Goal: Task Accomplishment & Management: Use online tool/utility

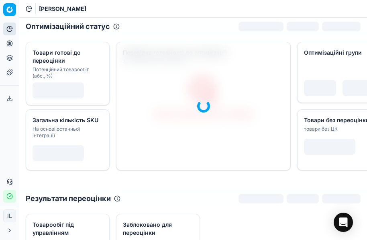
click at [5, 43] on button "Цінова оптимізація" at bounding box center [9, 43] width 13 height 13
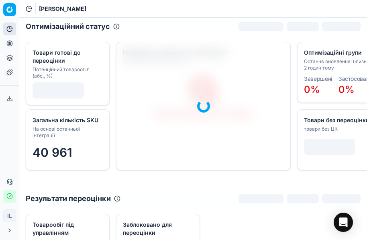
click at [12, 41] on circle at bounding box center [9, 43] width 5 height 5
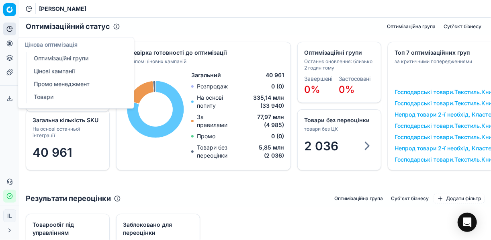
click at [61, 59] on link "Оптимізаційні групи" at bounding box center [78, 58] width 94 height 11
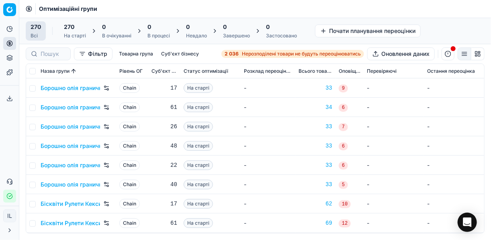
click at [249, 53] on span "Нерозподілені товари не будуть переоцінюватись" at bounding box center [301, 54] width 119 height 6
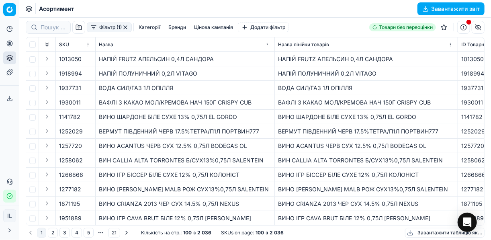
click at [97, 29] on button "Фільтр (1)" at bounding box center [109, 28] width 45 height 10
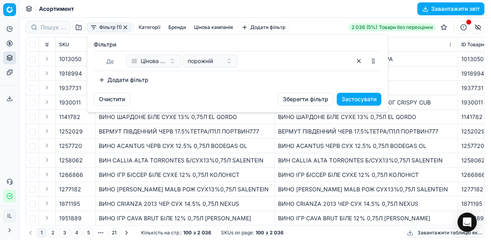
click at [103, 82] on button "Додати фільтр" at bounding box center [123, 80] width 59 height 13
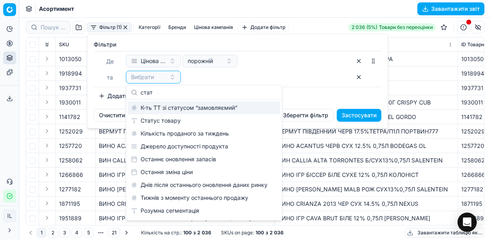
type input "стат"
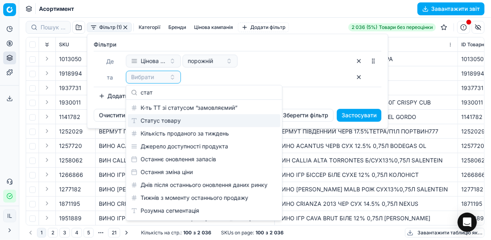
click at [158, 119] on div "Статус товару" at bounding box center [204, 120] width 153 height 13
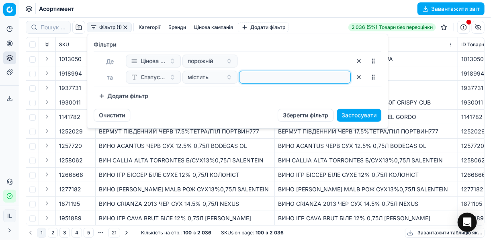
click at [253, 81] on input at bounding box center [295, 77] width 104 height 12
type input "1"
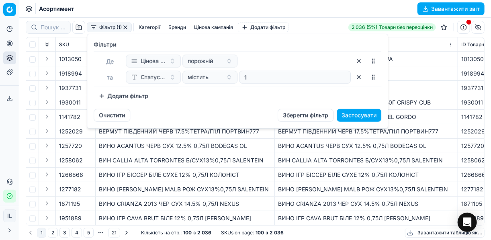
click at [108, 96] on button "Додати фільтр" at bounding box center [123, 96] width 59 height 13
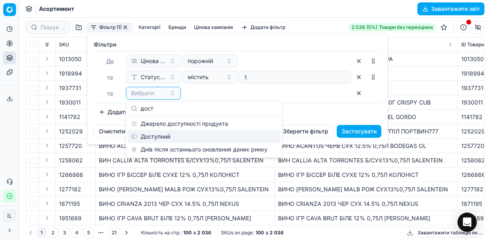
type input "дост"
click at [152, 133] on div "Доступний" at bounding box center [204, 136] width 153 height 13
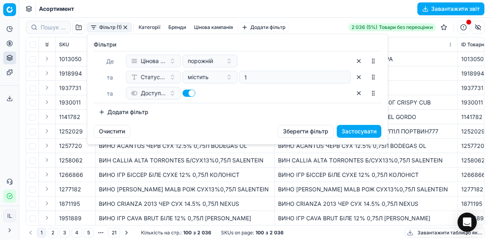
click at [103, 111] on button "Додати фільтр" at bounding box center [123, 112] width 59 height 13
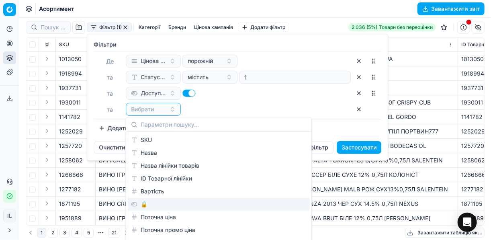
click at [150, 203] on div "🔒" at bounding box center [219, 204] width 182 height 13
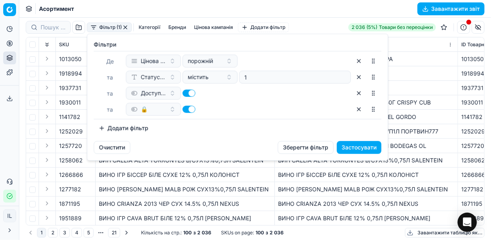
click at [186, 110] on button "button" at bounding box center [188, 109] width 13 height 7
checkbox input "false"
click at [367, 151] on button "Застосувати" at bounding box center [359, 147] width 45 height 13
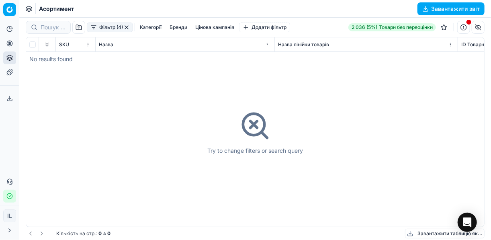
click at [127, 27] on button "button" at bounding box center [126, 27] width 6 height 6
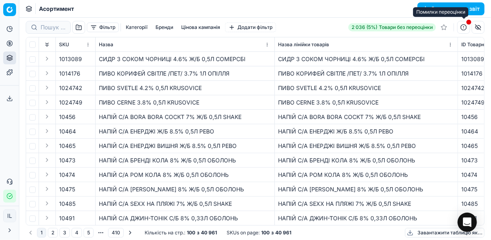
click at [367, 27] on button "button" at bounding box center [463, 27] width 13 height 13
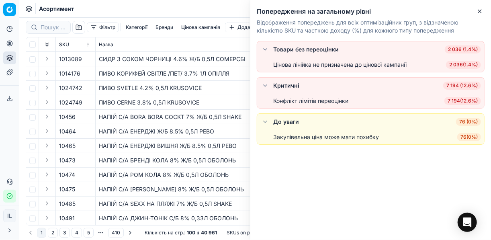
click at [209, 115] on div "НАПІЙ С/А BORA BORA COCKT 7% Ж/Б 0,5Л SHAKE" at bounding box center [185, 117] width 172 height 8
click at [367, 10] on icon "button" at bounding box center [480, 11] width 6 height 6
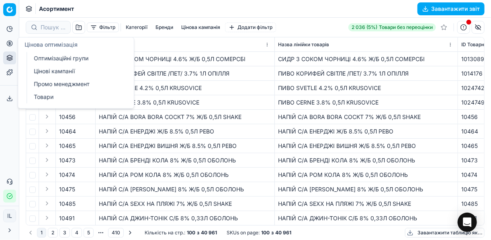
click at [41, 58] on link "Оптимізаційні групи" at bounding box center [78, 58] width 94 height 11
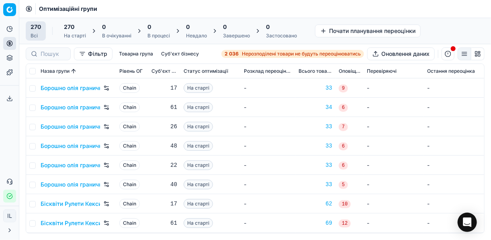
click at [11, 73] on icon at bounding box center [9, 72] width 5 height 5
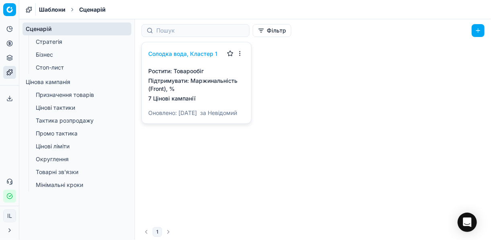
click at [53, 172] on link "Товарні зв'язки" at bounding box center [77, 171] width 89 height 11
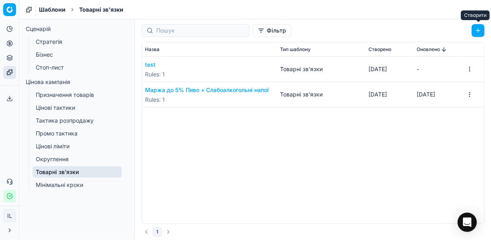
click at [367, 29] on button "button" at bounding box center [478, 30] width 13 height 13
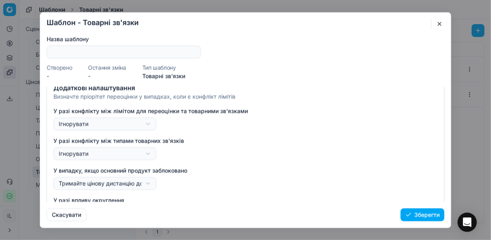
scroll to position [120, 0]
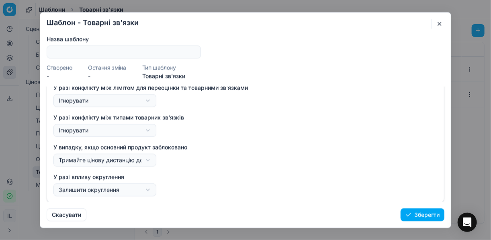
click at [367, 22] on button "button" at bounding box center [440, 24] width 10 height 10
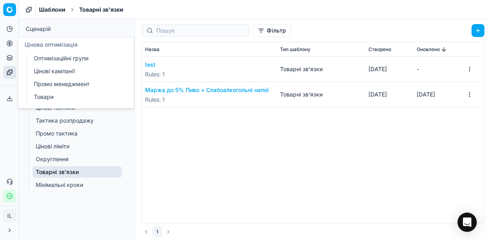
click at [51, 57] on link "Оптимізаційні групи" at bounding box center [78, 58] width 94 height 11
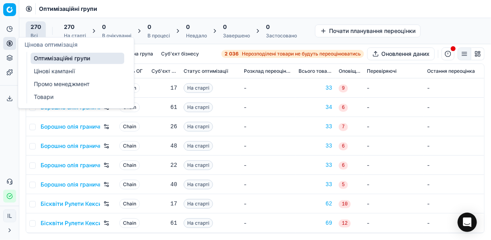
click at [50, 69] on link "Цінові кампанії" at bounding box center [78, 70] width 94 height 11
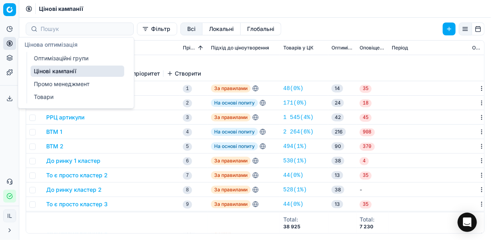
click at [68, 71] on link "Цінові кампанії" at bounding box center [78, 70] width 94 height 11
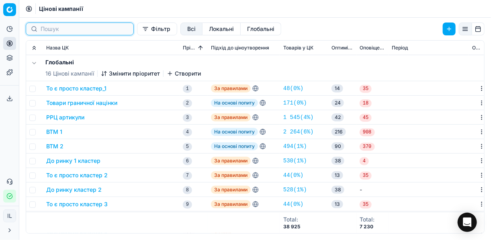
click at [78, 25] on input at bounding box center [85, 29] width 88 height 8
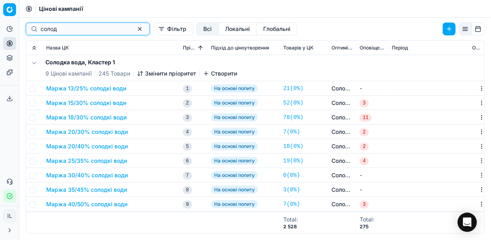
type input "солод"
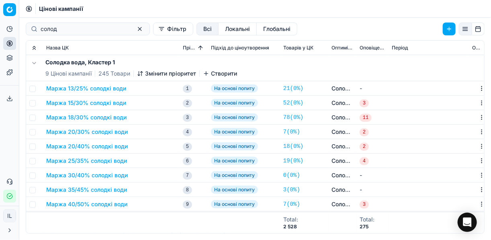
click at [111, 91] on button "Маржа 13/25% солодкі води" at bounding box center [86, 88] width 80 height 8
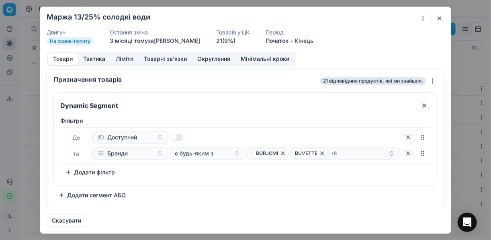
click at [367, 16] on button "button" at bounding box center [440, 18] width 10 height 10
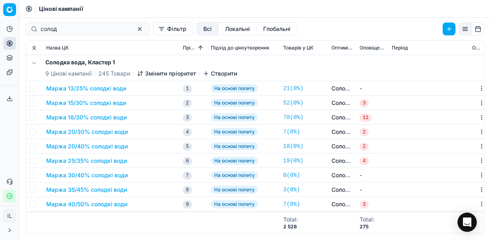
click at [56, 63] on h5 "Солодка вода, Кластер 1" at bounding box center [141, 62] width 192 height 8
click at [222, 28] on button "Локальні" at bounding box center [238, 29] width 38 height 13
click at [211, 48] on span "Підхід до ціноутворення" at bounding box center [240, 48] width 58 height 6
click at [198, 49] on span "Пріоритет" at bounding box center [194, 48] width 22 height 6
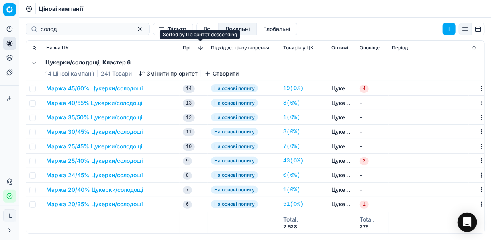
click at [198, 49] on button "Sorted by Пріоритет descending" at bounding box center [200, 48] width 8 height 8
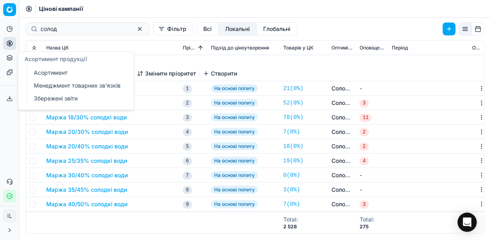
click at [8, 61] on button "Асортимент продукції" at bounding box center [9, 57] width 13 height 13
click at [59, 76] on link "Асортимент" at bounding box center [78, 72] width 94 height 11
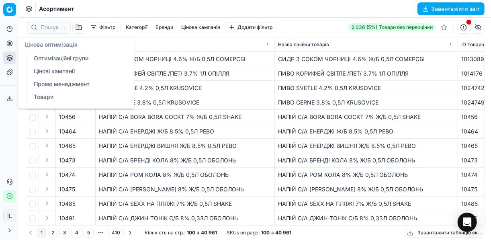
click at [40, 55] on link "Оптимізаційні групи" at bounding box center [78, 58] width 94 height 11
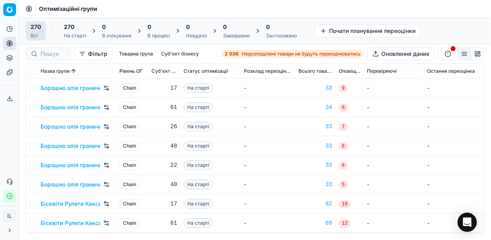
click at [35, 55] on div at bounding box center [48, 53] width 45 height 13
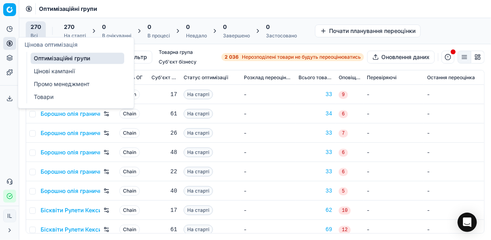
click at [43, 70] on link "Цінові кампанії" at bounding box center [78, 70] width 94 height 11
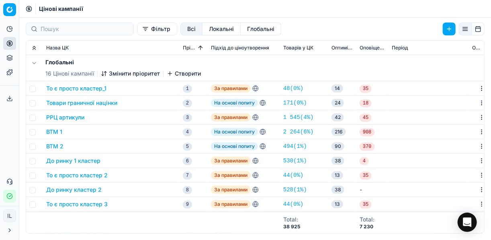
click at [137, 32] on button "Фільтр" at bounding box center [157, 29] width 40 height 13
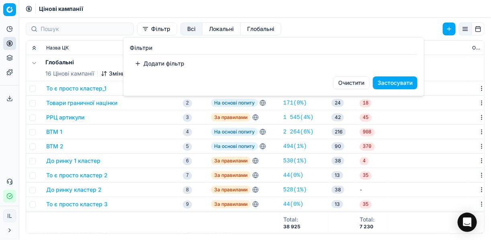
click at [131, 32] on html "Pricing platform Аналітика Цінова оптимізація Асортимент продукції Шаблони Серв…" at bounding box center [245, 120] width 491 height 240
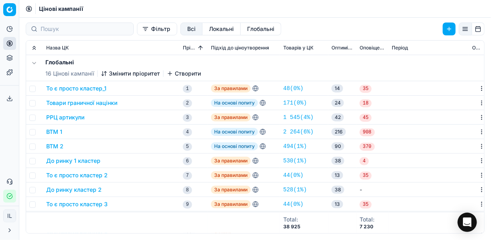
click at [44, 7] on span "Цінові кампанії" at bounding box center [61, 9] width 44 height 8
click at [47, 7] on span "Цінові кампанії" at bounding box center [61, 9] width 44 height 8
click at [48, 7] on span "Цінові кампанії" at bounding box center [61, 9] width 44 height 8
drag, startPoint x: 167, startPoint y: 53, endPoint x: 171, endPoint y: 44, distance: 9.9
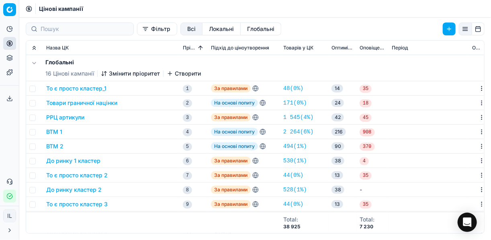
click at [167, 53] on th "Назва ЦК" at bounding box center [111, 48] width 137 height 14
click at [241, 26] on button "Глобальні" at bounding box center [261, 29] width 41 height 13
click at [166, 45] on div "Назва ЦК" at bounding box center [111, 48] width 130 height 6
click at [58, 23] on div at bounding box center [80, 29] width 108 height 13
click at [33, 47] on button "Expand all" at bounding box center [34, 48] width 10 height 10
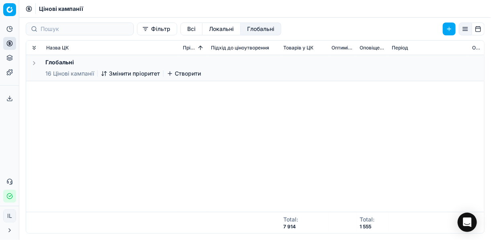
click at [34, 48] on button "Expand all" at bounding box center [34, 48] width 10 height 10
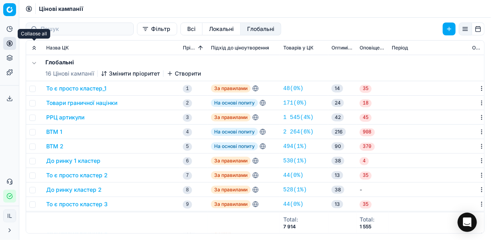
click at [33, 48] on button "Expand all" at bounding box center [34, 48] width 10 height 10
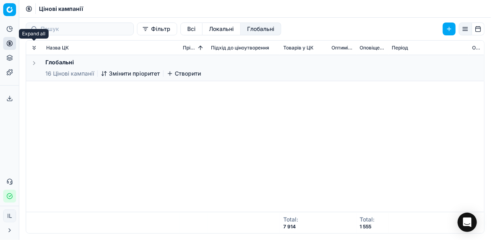
click at [33, 48] on button "Expand all" at bounding box center [34, 48] width 10 height 10
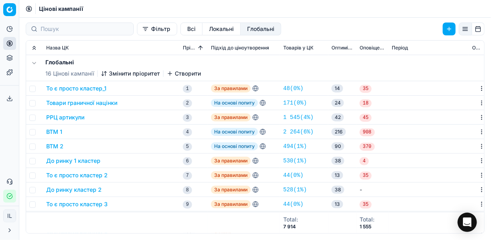
click at [205, 28] on button "Локальні" at bounding box center [222, 29] width 38 height 13
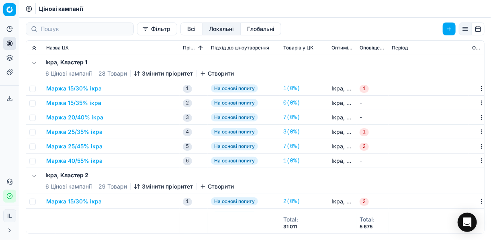
click at [33, 47] on button "Expand all" at bounding box center [34, 48] width 10 height 10
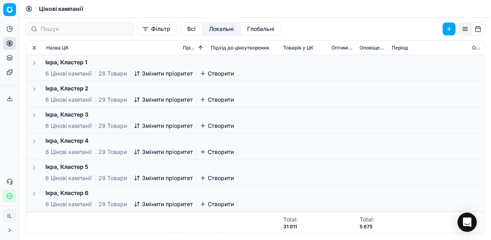
click at [217, 71] on button "Створити" at bounding box center [217, 74] width 34 height 8
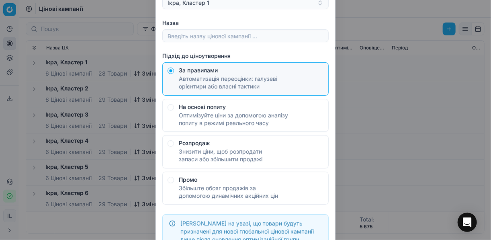
click at [367, 101] on div "Створити цінову кампанію Оптимізаційна група Ікра, Кластер 1 Назва Підхід до ці…" at bounding box center [245, 120] width 491 height 240
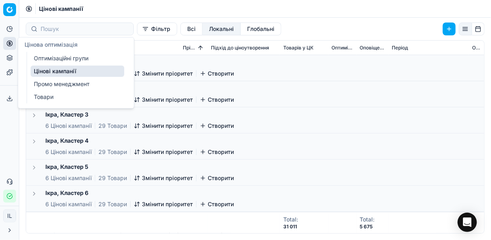
click at [56, 58] on link "Оптимізаційні групи" at bounding box center [78, 58] width 94 height 11
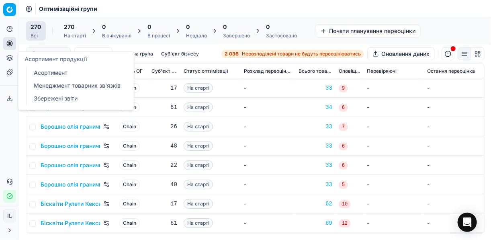
click at [53, 96] on link "Збережені звіти" at bounding box center [78, 98] width 94 height 11
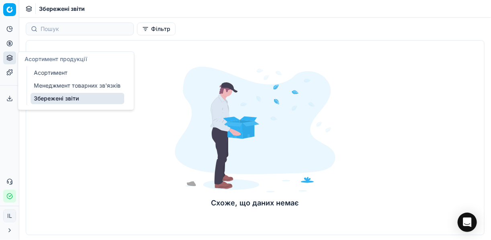
click at [58, 86] on link "Менеджмент товарних зв'язків" at bounding box center [78, 85] width 94 height 11
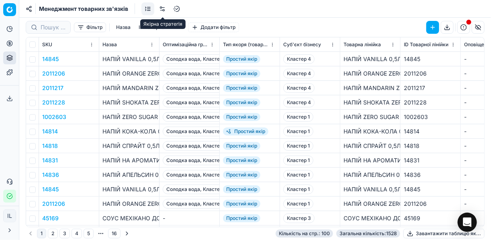
click at [163, 8] on link at bounding box center [162, 8] width 13 height 13
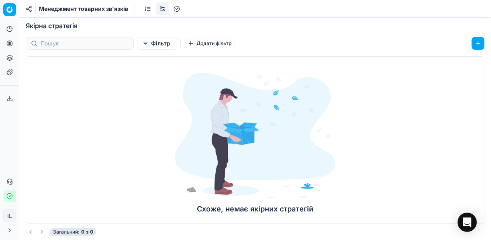
click at [149, 6] on link at bounding box center [147, 8] width 13 height 13
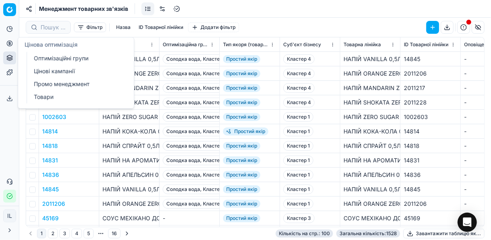
click at [46, 95] on link "Товари" at bounding box center [78, 96] width 94 height 11
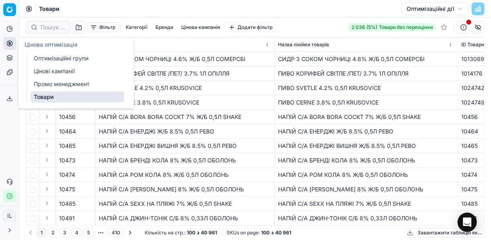
click at [55, 67] on link "Цінові кампанії" at bounding box center [78, 70] width 94 height 11
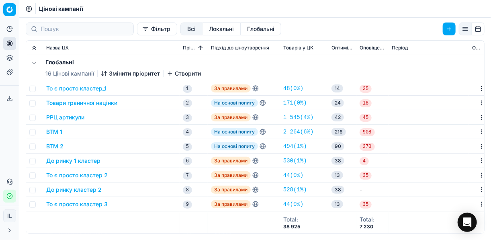
click at [180, 29] on button "Всі" at bounding box center [191, 29] width 22 height 13
click at [203, 29] on button "Локальні" at bounding box center [222, 29] width 38 height 13
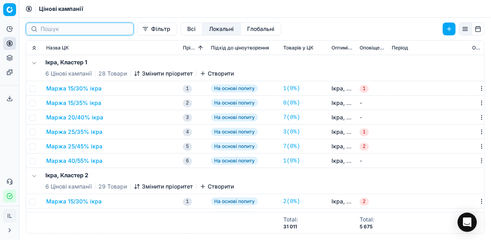
click at [74, 28] on input at bounding box center [85, 29] width 88 height 8
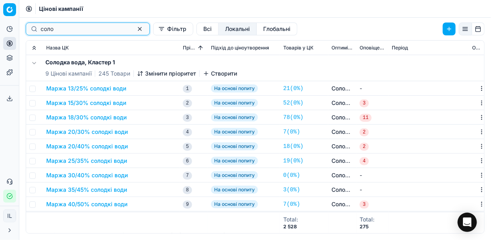
type input "соло"
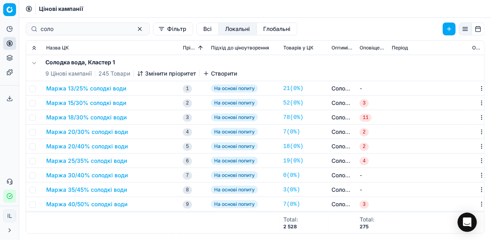
click at [93, 89] on button "Маржа 13/25% солодкі води" at bounding box center [86, 88] width 80 height 8
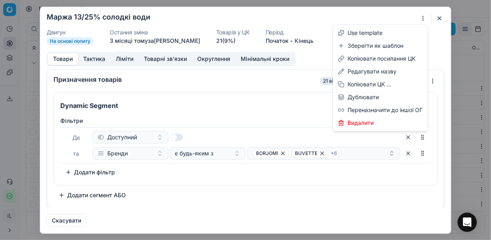
click at [367, 18] on div "Ми зберігаємо налаштування ЦК. Будь ласка, зачекайте, це може зайняти декілька …" at bounding box center [245, 120] width 491 height 240
click at [367, 84] on div "Ми зберігаємо налаштування ЦК. Будь ласка, зачекайте, це може зайняти декілька …" at bounding box center [245, 120] width 491 height 240
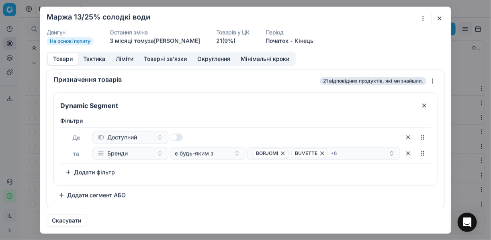
click at [367, 17] on button "button" at bounding box center [440, 18] width 10 height 10
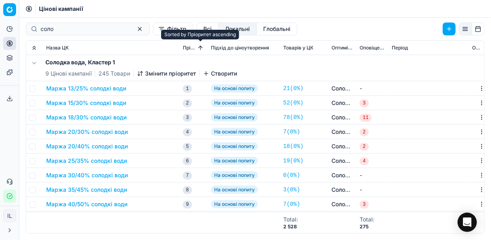
click at [200, 49] on button "Sorted by Пріоритет ascending" at bounding box center [200, 48] width 8 height 8
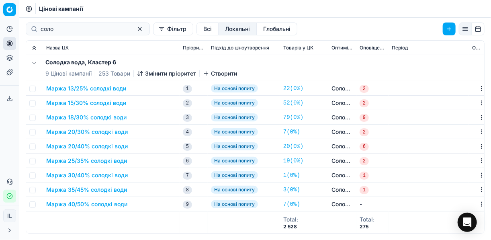
click at [61, 87] on button "Маржа 13/25% солодкі води" at bounding box center [86, 88] width 80 height 8
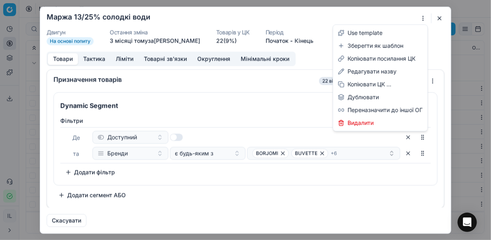
click at [367, 18] on div "Ми зберігаємо налаштування ЦК. Будь ласка, зачекайте, це може зайняти декілька …" at bounding box center [245, 120] width 491 height 240
click at [367, 88] on div "Ми зберігаємо налаштування ЦК. Будь ласка, зачекайте, це може зайняти декілька …" at bounding box center [245, 120] width 491 height 240
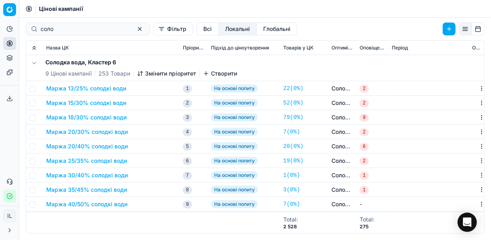
click at [25, 44] on div "Ми зберігаємо налаштування ЦК. Будь ласка, зачекайте, це може зайняти декілька …" at bounding box center [245, 120] width 491 height 240
click at [236, 47] on span "Підхід до ціноутворення" at bounding box center [240, 48] width 58 height 6
click at [224, 47] on span "Підхід до ціноутворення" at bounding box center [240, 48] width 58 height 6
click at [262, 48] on span "Підхід до ціноутворення" at bounding box center [240, 48] width 58 height 6
click at [192, 49] on span "Пріоритет" at bounding box center [194, 48] width 22 height 6
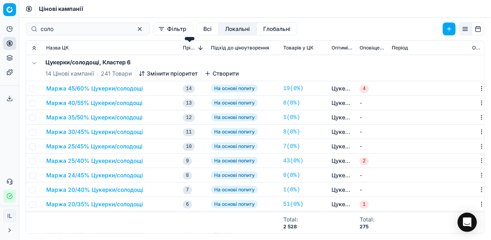
click at [193, 49] on span "Пріоритет" at bounding box center [190, 48] width 14 height 6
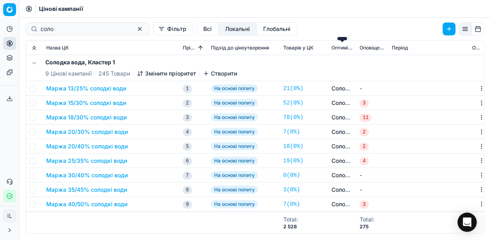
click at [344, 48] on span "Оптимізаційні групи" at bounding box center [343, 48] width 22 height 6
click at [343, 48] on span "Оптимізаційні групи" at bounding box center [339, 48] width 14 height 6
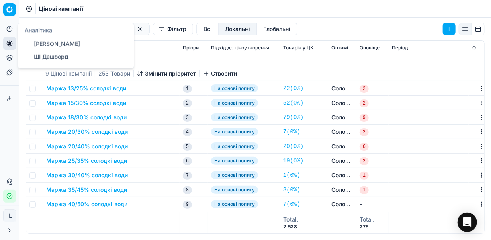
click at [51, 42] on link "[PERSON_NAME]" at bounding box center [78, 43] width 94 height 11
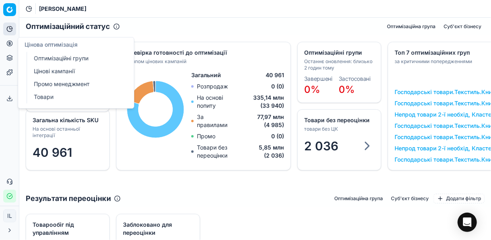
click at [71, 84] on link "Промо менеджмент" at bounding box center [78, 83] width 94 height 11
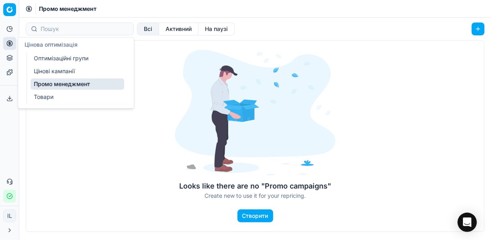
click at [45, 96] on link "Товари" at bounding box center [78, 96] width 94 height 11
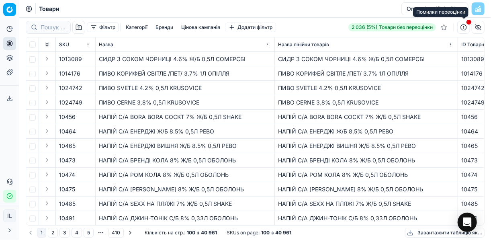
click at [367, 30] on button "button" at bounding box center [463, 27] width 13 height 13
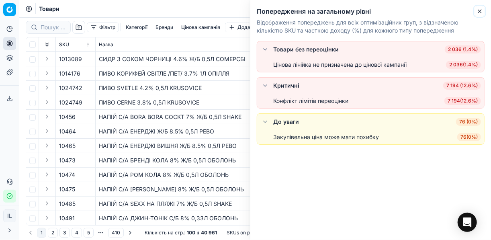
click at [367, 9] on icon "button" at bounding box center [480, 11] width 6 height 6
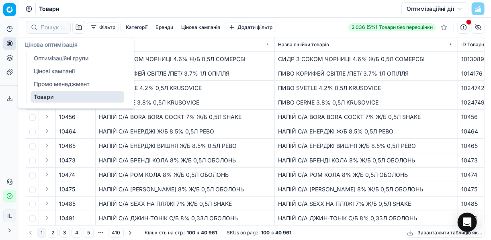
click at [11, 43] on icon at bounding box center [9, 43] width 6 height 6
click at [48, 70] on link "Цінові кампанії" at bounding box center [78, 70] width 94 height 11
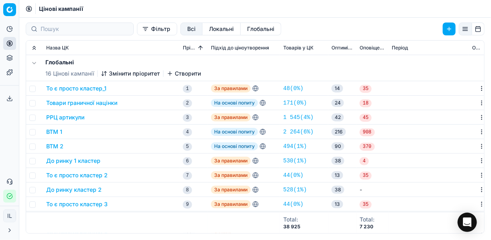
click at [63, 8] on span "Цінові кампанії" at bounding box center [61, 9] width 44 height 8
click at [30, 10] on icon at bounding box center [29, 9] width 2 height 2
click at [26, 8] on circle at bounding box center [28, 8] width 5 height 5
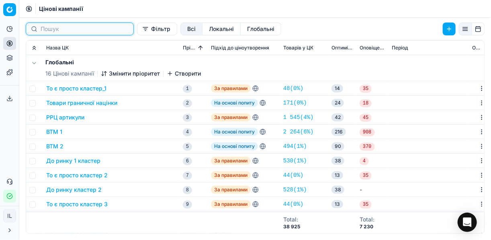
click at [82, 26] on input at bounding box center [85, 29] width 88 height 8
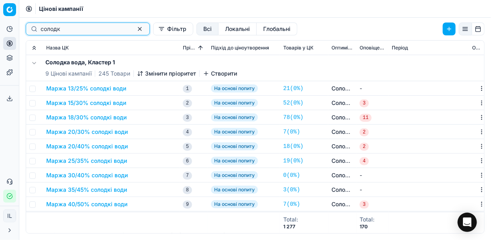
type input "солодк"
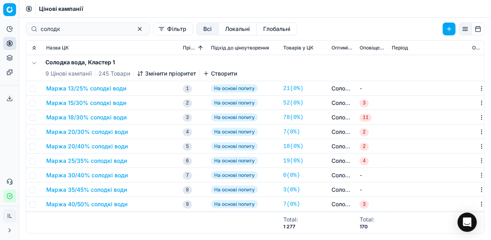
click at [93, 88] on button "Маржа 13/25% солодкі води" at bounding box center [86, 88] width 80 height 8
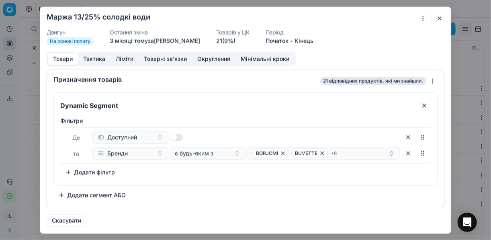
click at [367, 13] on button "button" at bounding box center [440, 18] width 10 height 10
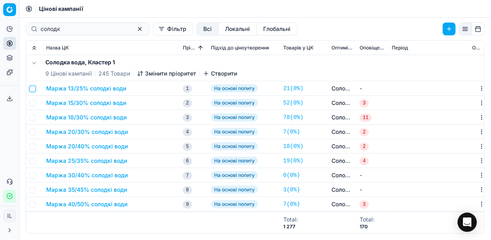
click at [33, 90] on input "checkbox" at bounding box center [32, 89] width 6 height 6
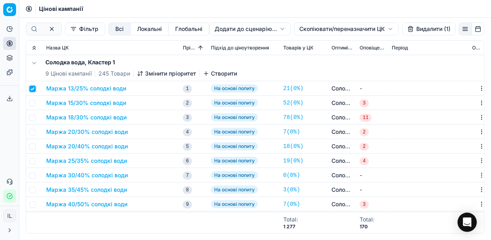
click at [33, 90] on input "checkbox" at bounding box center [32, 89] width 6 height 6
checkbox input "false"
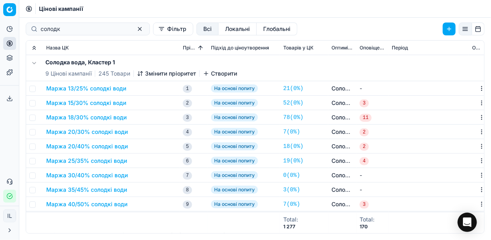
click at [352, 90] on link "Солодка вода, Кластер 1" at bounding box center [343, 88] width 22 height 8
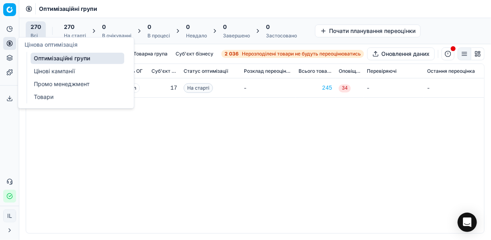
click at [10, 45] on icon at bounding box center [10, 43] width 0 height 3
click at [39, 66] on link "Цінові кампанії" at bounding box center [78, 70] width 94 height 11
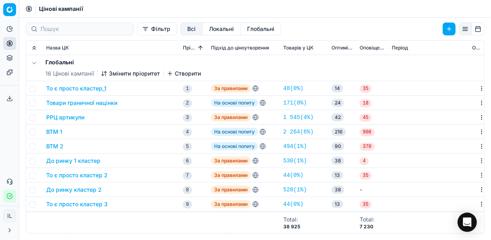
click at [203, 26] on button "Локальні" at bounding box center [222, 29] width 38 height 13
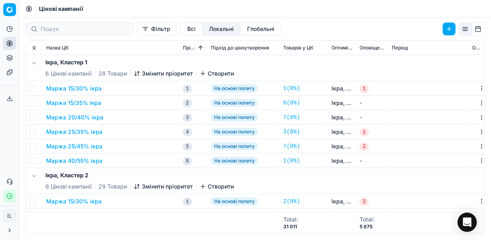
click at [203, 30] on button "Локальні" at bounding box center [222, 29] width 38 height 13
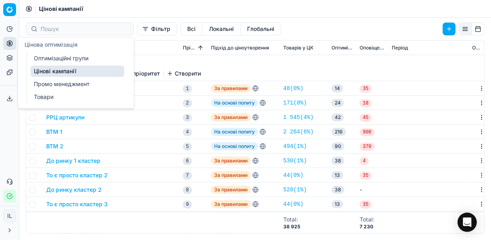
click at [55, 60] on link "Оптимізаційні групи" at bounding box center [78, 58] width 94 height 11
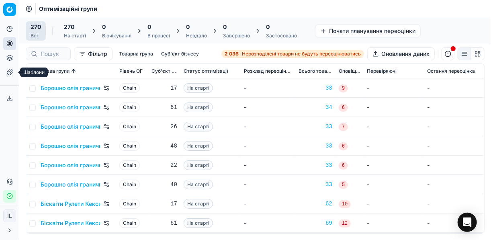
click at [11, 74] on icon at bounding box center [9, 72] width 6 height 6
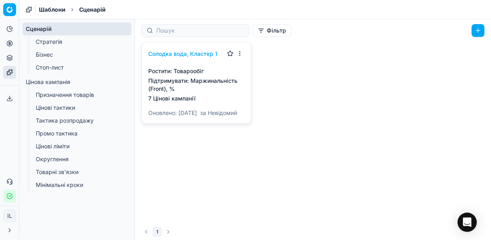
click at [43, 53] on link "Бізнес" at bounding box center [77, 54] width 89 height 11
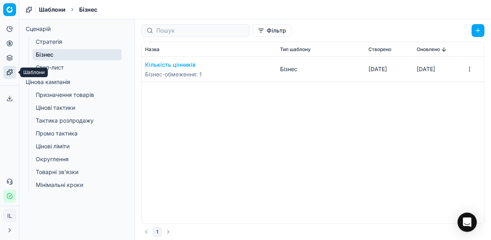
click at [9, 72] on icon at bounding box center [9, 72] width 6 height 6
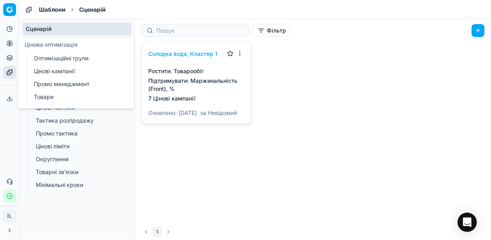
click at [11, 45] on icon at bounding box center [9, 43] width 6 height 6
click at [50, 86] on link "Промо менеджмент" at bounding box center [78, 83] width 94 height 11
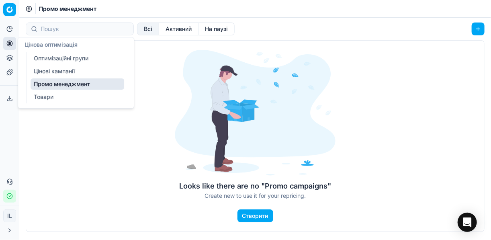
click at [51, 58] on link "Оптимізаційні групи" at bounding box center [78, 58] width 94 height 11
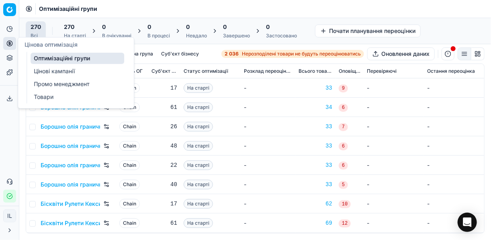
click at [49, 71] on link "Цінові кампанії" at bounding box center [78, 70] width 94 height 11
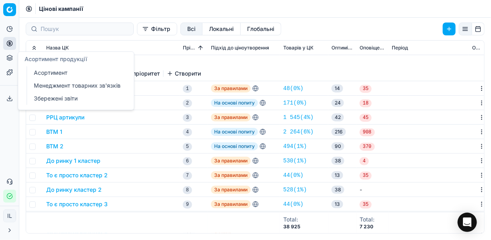
click at [10, 59] on icon at bounding box center [9, 58] width 6 height 6
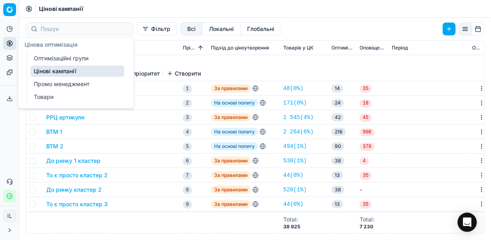
click at [8, 41] on icon at bounding box center [9, 43] width 6 height 6
click at [53, 59] on link "Оптимізаційні групи" at bounding box center [78, 58] width 94 height 11
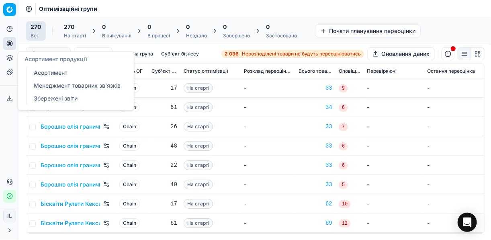
click at [9, 57] on icon at bounding box center [9, 58] width 6 height 6
click at [51, 72] on link "Асортимент" at bounding box center [78, 72] width 94 height 11
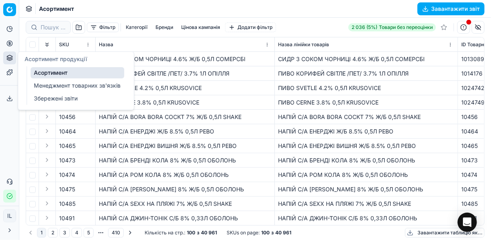
click at [55, 96] on link "Збережені звіти" at bounding box center [78, 98] width 94 height 11
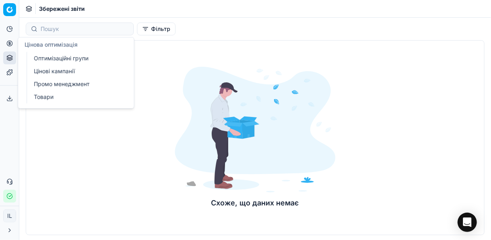
click at [48, 69] on link "Цінові кампанії" at bounding box center [78, 70] width 94 height 11
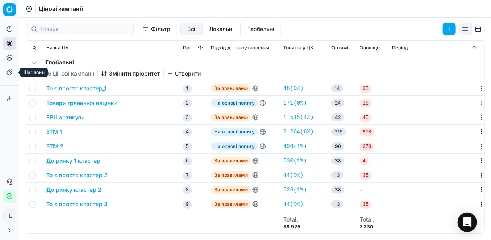
click at [9, 73] on icon at bounding box center [9, 72] width 6 height 6
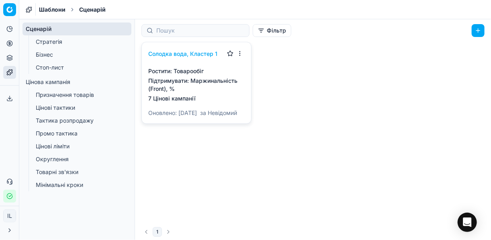
click at [64, 106] on link "Цінові тактики" at bounding box center [77, 107] width 89 height 11
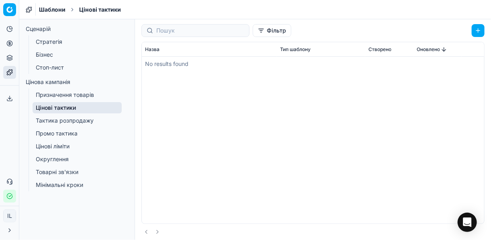
click at [38, 56] on link "Бізнес" at bounding box center [77, 54] width 89 height 11
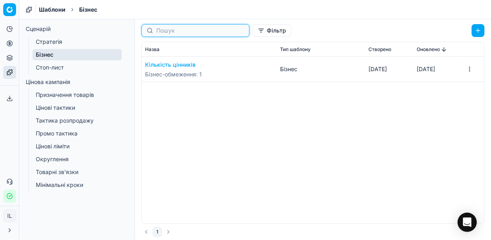
click at [197, 31] on input at bounding box center [200, 31] width 88 height 8
click at [253, 31] on button "Фільтр" at bounding box center [272, 30] width 39 height 13
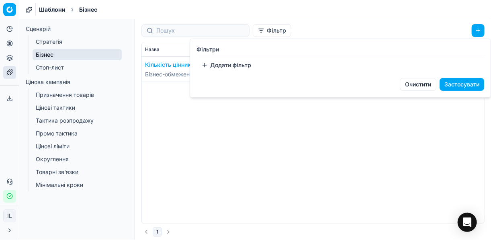
click at [216, 66] on button "Додати фільтр" at bounding box center [225, 65] width 59 height 13
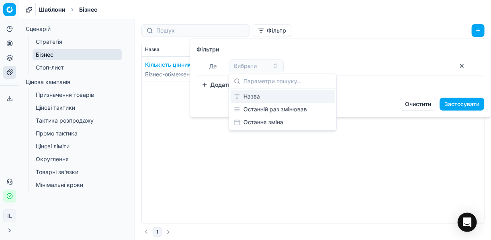
click at [303, 27] on html "Pricing platform Аналітика Цінова оптимізація Асортимент продукції Шаблони Серв…" at bounding box center [245, 120] width 491 height 240
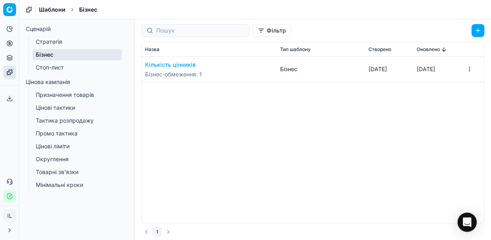
click at [367, 29] on button "button" at bounding box center [478, 30] width 13 height 13
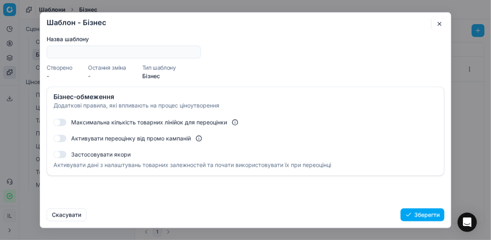
drag, startPoint x: 58, startPoint y: 154, endPoint x: 64, endPoint y: 154, distance: 6.0
click at [64, 154] on button "button" at bounding box center [59, 154] width 13 height 7
checkbox input "true"
click at [367, 213] on button "Зберегти" at bounding box center [423, 214] width 44 height 13
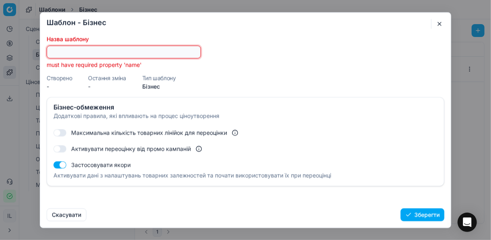
click at [96, 54] on input "Назва шаблону" at bounding box center [123, 52] width 147 height 12
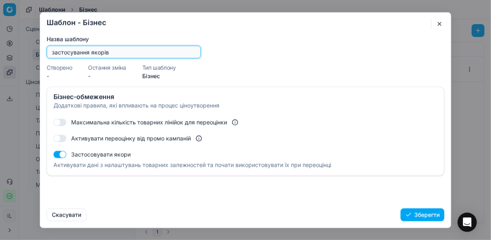
click at [54, 51] on input "застосування якорів" at bounding box center [123, 52] width 147 height 12
type input "Застосування якорів"
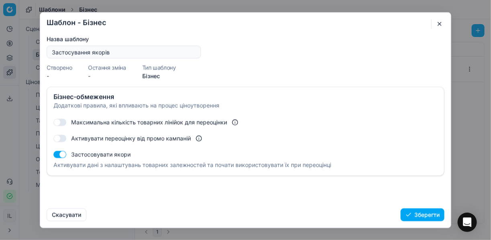
click at [367, 213] on button "Зберегти" at bounding box center [423, 214] width 44 height 13
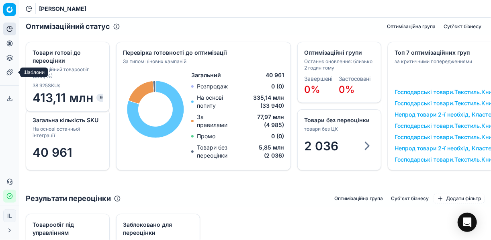
click at [8, 76] on link "Шаблони" at bounding box center [9, 72] width 13 height 13
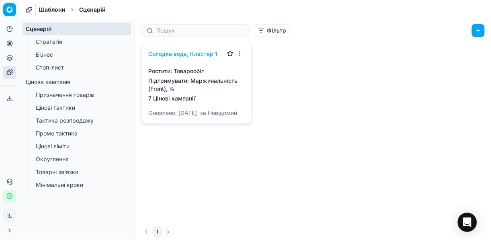
click at [57, 55] on link "Бізнес" at bounding box center [77, 54] width 89 height 11
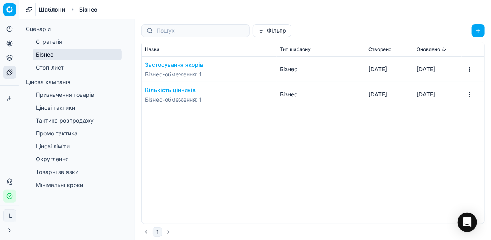
click at [55, 65] on link "Стоп-лист" at bounding box center [77, 67] width 89 height 11
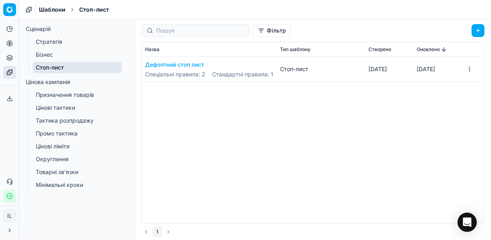
click at [53, 56] on link "Бізнес" at bounding box center [77, 54] width 89 height 11
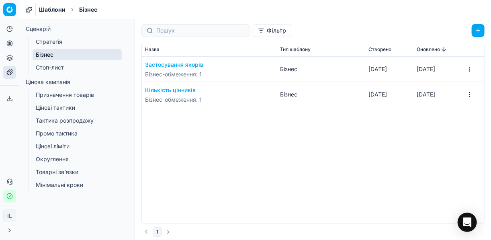
click at [217, 66] on div "Застосування якорів Бізнес-обмеження : 1" at bounding box center [209, 69] width 129 height 25
click at [470, 69] on html "Pricing platform Аналітика Цінова оптимізація Асортимент продукції Шаблони Серв…" at bounding box center [245, 120] width 491 height 240
click at [438, 96] on div "Застосувати до..." at bounding box center [441, 96] width 64 height 13
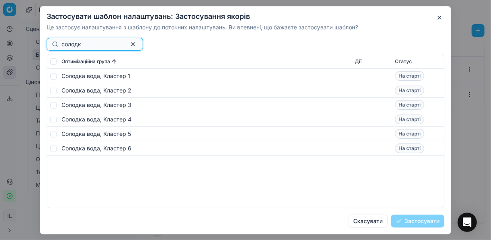
type input "солодк"
click at [53, 76] on input "checkbox" at bounding box center [53, 76] width 6 height 6
checkbox input "true"
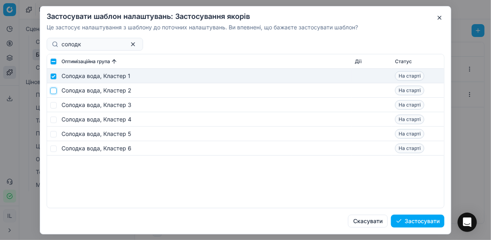
click at [53, 90] on input "checkbox" at bounding box center [53, 90] width 6 height 6
checkbox input "true"
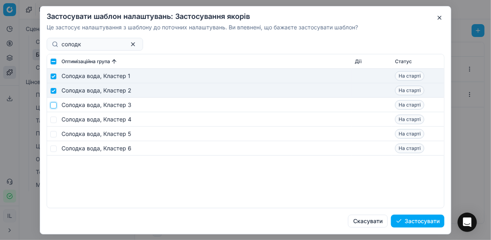
click at [51, 104] on input "checkbox" at bounding box center [53, 105] width 6 height 6
checkbox input "true"
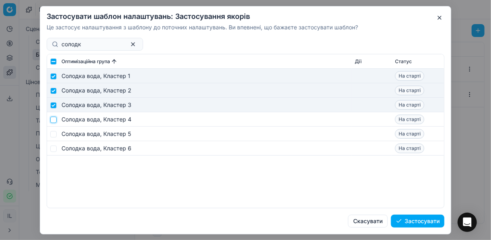
click at [51, 118] on input "checkbox" at bounding box center [53, 119] width 6 height 6
checkbox input "true"
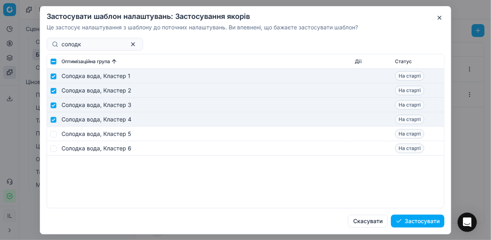
click at [58, 134] on td "Солодка вода, Кластер 5" at bounding box center [204, 134] width 293 height 14
click at [57, 132] on td at bounding box center [52, 134] width 11 height 14
click at [53, 135] on input "checkbox" at bounding box center [53, 134] width 6 height 6
checkbox input "true"
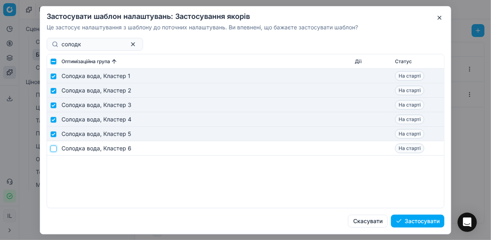
click at [55, 146] on input "checkbox" at bounding box center [53, 148] width 6 height 6
checkbox input "true"
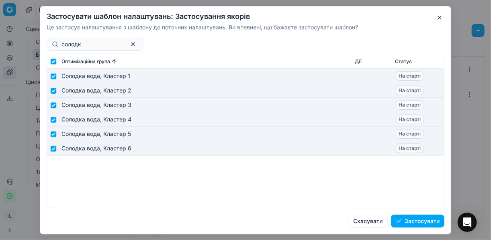
click at [410, 221] on button "Застосувати" at bounding box center [417, 221] width 53 height 13
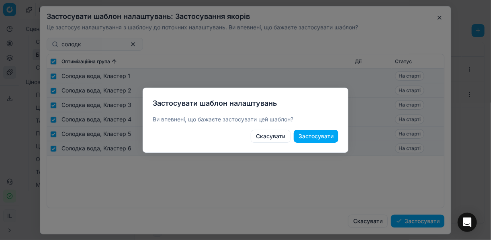
click at [319, 135] on button "Застосувати" at bounding box center [316, 136] width 45 height 13
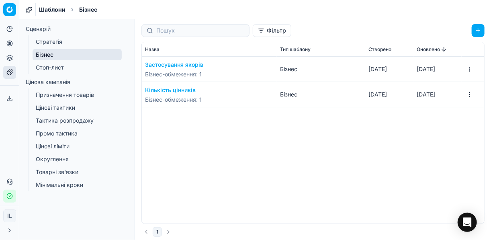
click at [181, 70] on div "Застосування якорів Бізнес-обмеження : 1" at bounding box center [174, 70] width 58 height 18
drag, startPoint x: 181, startPoint y: 70, endPoint x: 210, endPoint y: 170, distance: 104.9
click at [213, 172] on div "Застосування якорів Бізнес-обмеження : 1 Бізнес 09.10.2025 09.10.2025 Кількість…" at bounding box center [313, 140] width 342 height 167
click at [192, 74] on span "Бізнес-обмеження : 1" at bounding box center [173, 74] width 57 height 8
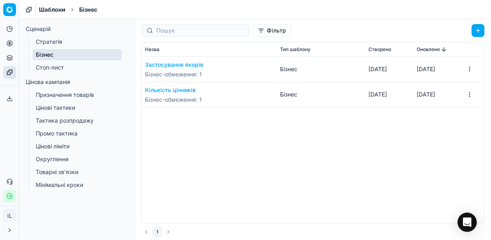
click at [193, 65] on button "Застосування якорів" at bounding box center [174, 65] width 58 height 8
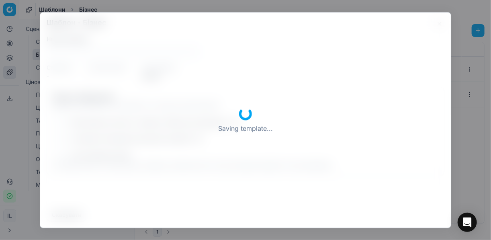
type input "Застосування якорів"
checkbox input "true"
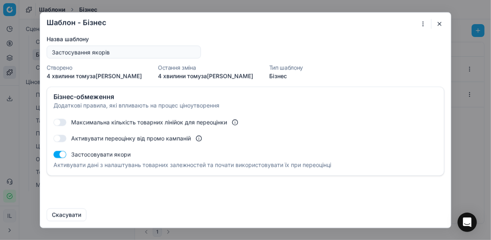
click at [441, 22] on button "button" at bounding box center [440, 24] width 10 height 10
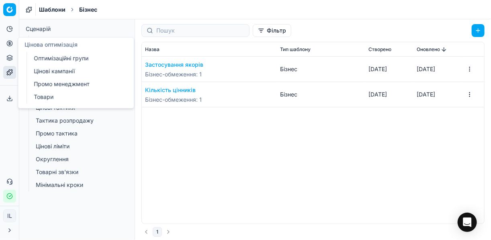
click at [10, 43] on icon at bounding box center [9, 43] width 2 height 2
click at [50, 56] on link "Оптимізаційні групи" at bounding box center [78, 58] width 94 height 11
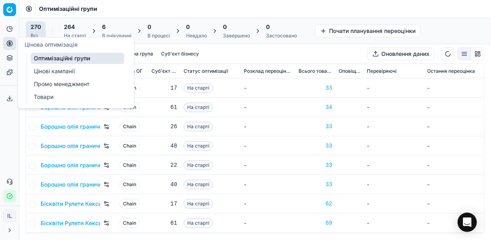
click at [111, 27] on div "6" at bounding box center [116, 27] width 29 height 8
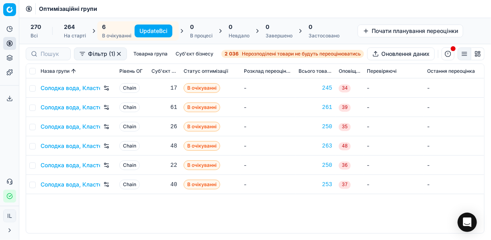
click at [157, 31] on button "Update Всі" at bounding box center [154, 31] width 38 height 13
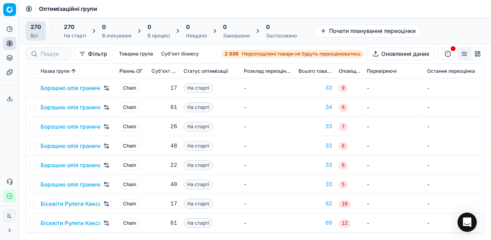
click at [12, 74] on icon at bounding box center [9, 72] width 6 height 6
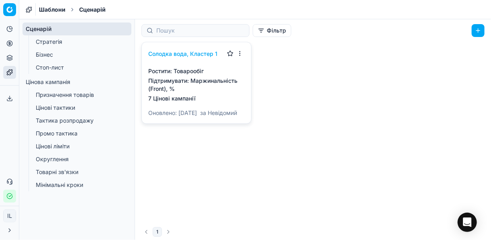
click at [45, 56] on link "Бізнес" at bounding box center [77, 54] width 89 height 11
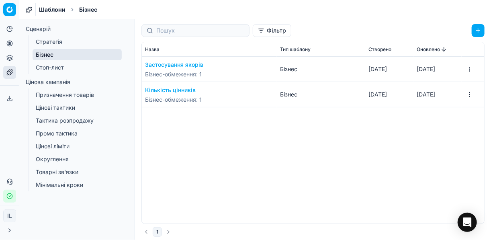
click at [195, 67] on button "Застосування якорів" at bounding box center [174, 65] width 58 height 8
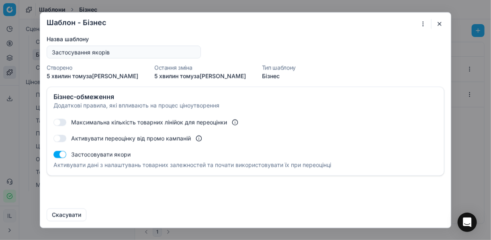
drag, startPoint x: 59, startPoint y: 120, endPoint x: 64, endPoint y: 122, distance: 5.6
click at [64, 122] on button "button" at bounding box center [59, 122] width 13 height 7
checkbox input "true"
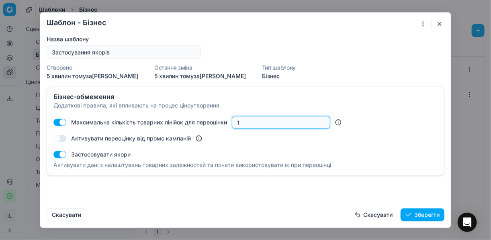
click at [250, 121] on input "1" at bounding box center [280, 122] width 91 height 12
type input "60"
click at [283, 191] on div "Бізнес-обмеження Додаткові правила, які впливають на процес ціноутворення Макси…" at bounding box center [245, 143] width 411 height 115
click at [411, 214] on button "Зберегти" at bounding box center [423, 214] width 44 height 13
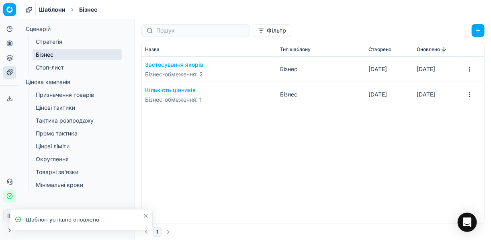
click at [180, 71] on span "Бізнес-обмеження : 2" at bounding box center [174, 74] width 58 height 8
click at [265, 69] on div "Застосування якорів Бізнес-обмеження : 2" at bounding box center [209, 69] width 129 height 25
click at [470, 68] on html "Pricing platform Аналітика Цінова оптимізація Асортимент продукції Шаблони Серв…" at bounding box center [245, 120] width 491 height 240
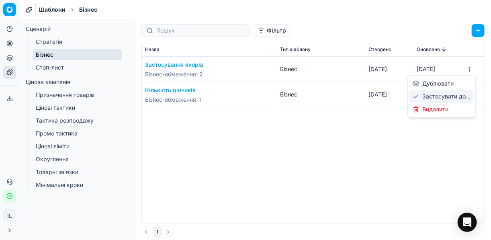
click at [438, 95] on div "Застосувати до..." at bounding box center [441, 96] width 64 height 13
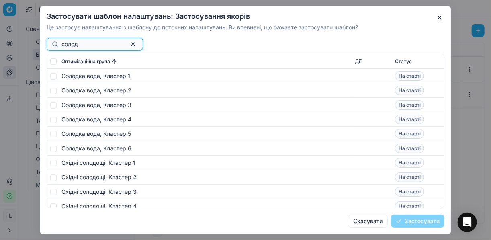
type input "солод"
click at [53, 77] on input "checkbox" at bounding box center [53, 76] width 6 height 6
checkbox input "true"
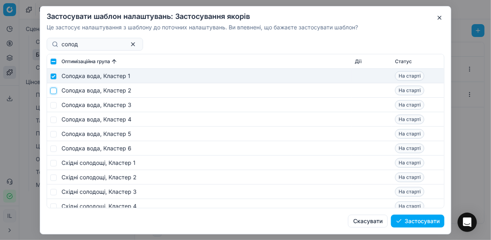
click at [53, 88] on input "checkbox" at bounding box center [53, 90] width 6 height 6
checkbox input "true"
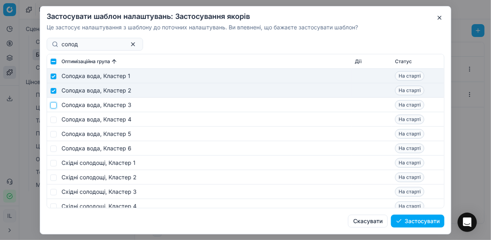
click at [54, 105] on input "checkbox" at bounding box center [53, 105] width 6 height 6
checkbox input "true"
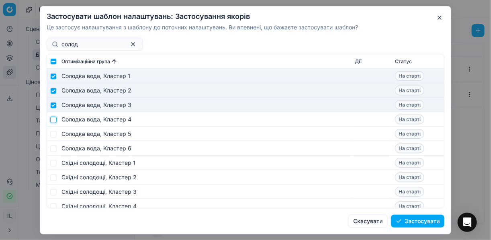
click at [53, 118] on input "checkbox" at bounding box center [53, 119] width 6 height 6
checkbox input "true"
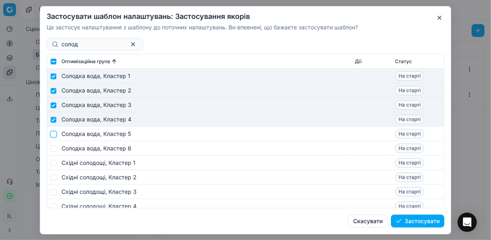
click at [54, 133] on input "checkbox" at bounding box center [53, 134] width 6 height 6
checkbox input "true"
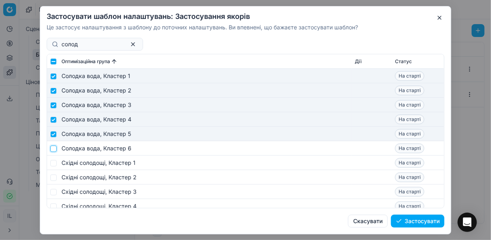
click at [53, 147] on input "checkbox" at bounding box center [53, 148] width 6 height 6
checkbox input "true"
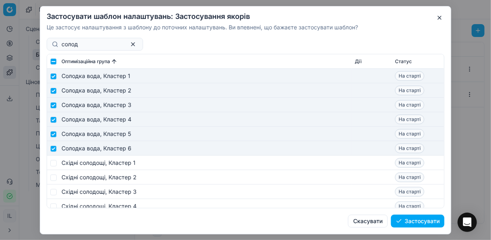
click at [420, 223] on button "Застосувати" at bounding box center [417, 221] width 53 height 13
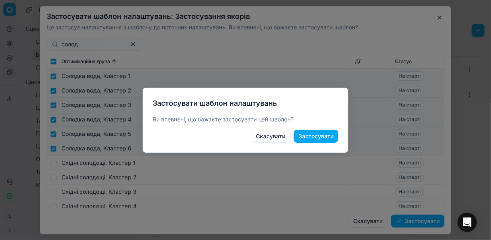
click at [315, 138] on button "Застосувати" at bounding box center [316, 136] width 45 height 13
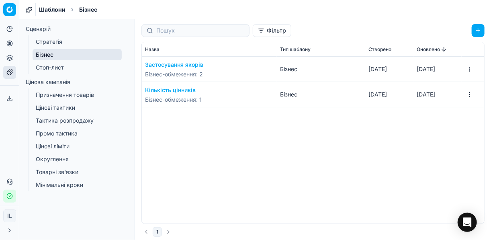
click at [192, 63] on button "Застосування якорів" at bounding box center [174, 65] width 58 height 8
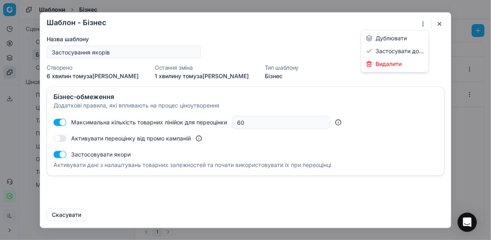
click at [421, 25] on div "Шаблон - Бізнес Saving template... Назва шаблону Застосування якорів Створено 6…" at bounding box center [245, 120] width 491 height 240
click at [392, 51] on div "Застосувати до..." at bounding box center [395, 51] width 64 height 13
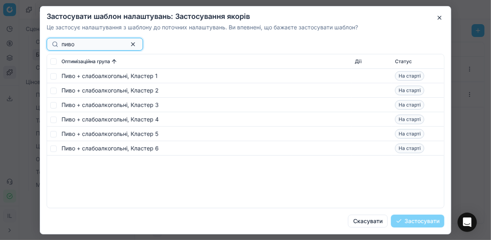
type input "пиво"
click at [53, 74] on input "checkbox" at bounding box center [53, 76] width 6 height 6
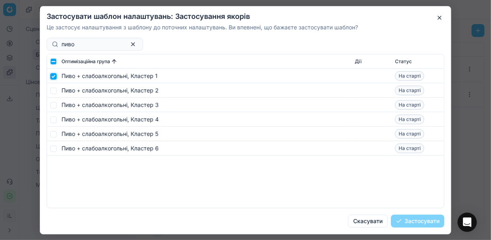
checkbox input "true"
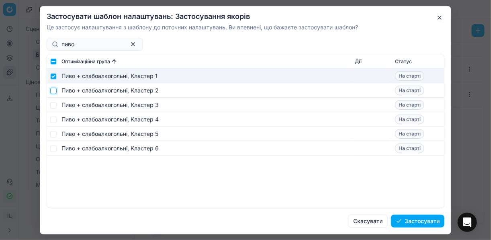
click at [51, 90] on input "checkbox" at bounding box center [53, 90] width 6 height 6
checkbox input "true"
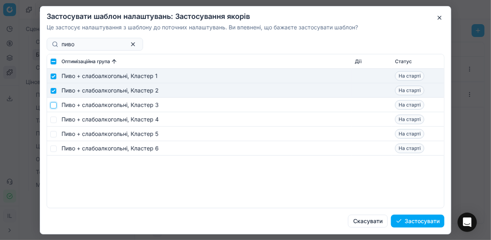
click at [53, 105] on input "checkbox" at bounding box center [53, 105] width 6 height 6
checkbox input "true"
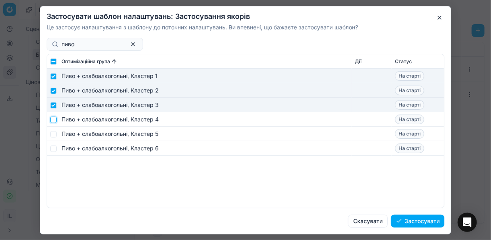
click at [54, 121] on input "checkbox" at bounding box center [53, 119] width 6 height 6
checkbox input "true"
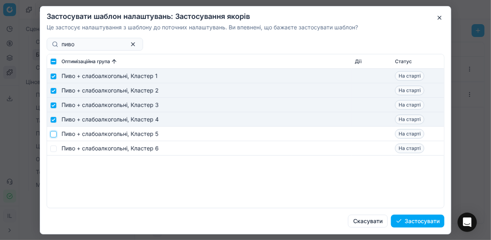
click at [53, 133] on input "checkbox" at bounding box center [53, 134] width 6 height 6
checkbox input "true"
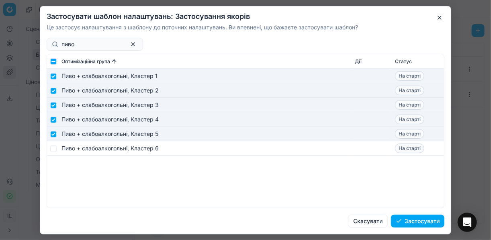
click at [57, 147] on td at bounding box center [52, 148] width 11 height 14
click at [55, 148] on input "checkbox" at bounding box center [53, 148] width 6 height 6
checkbox input "true"
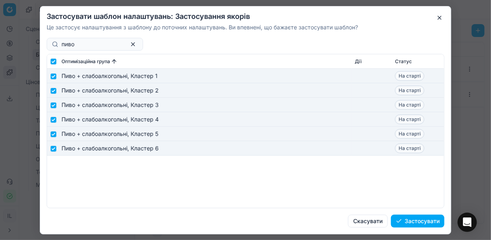
click at [420, 223] on button "Застосувати" at bounding box center [417, 221] width 53 height 13
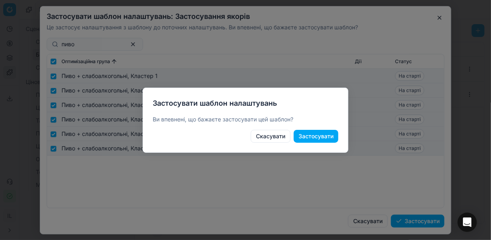
click at [326, 135] on button "Застосувати" at bounding box center [316, 136] width 45 height 13
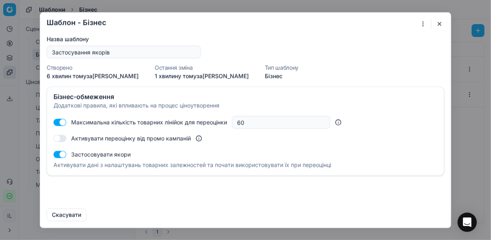
click at [439, 23] on button "button" at bounding box center [440, 24] width 10 height 10
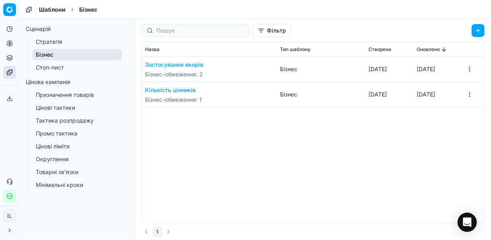
click at [186, 72] on span "Бізнес-обмеження : 2" at bounding box center [174, 74] width 58 height 8
drag, startPoint x: 186, startPoint y: 72, endPoint x: 252, endPoint y: 155, distance: 105.6
click at [252, 155] on div "Застосування якорів Бізнес-обмеження : 2 Бізнес 09.10.2025 09.10.2025 Кількість…" at bounding box center [313, 140] width 342 height 167
click at [195, 65] on button "Застосування якорів" at bounding box center [174, 65] width 58 height 8
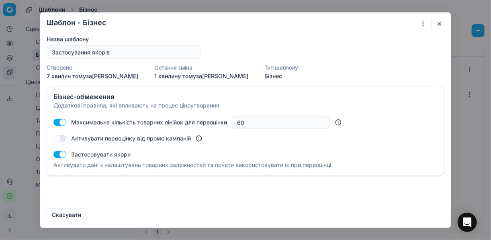
click at [426, 25] on div "Шаблон - Бізнес Saving template... Назва шаблону Застосування якорів Створено 7…" at bounding box center [245, 120] width 491 height 240
click at [393, 50] on div "Застосувати до..." at bounding box center [395, 51] width 64 height 13
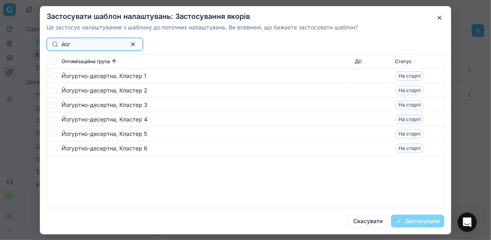
type input "йог"
click at [54, 77] on input "checkbox" at bounding box center [53, 76] width 6 height 6
checkbox input "true"
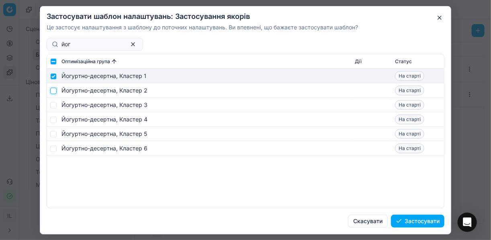
click at [52, 90] on input "checkbox" at bounding box center [53, 90] width 6 height 6
checkbox input "true"
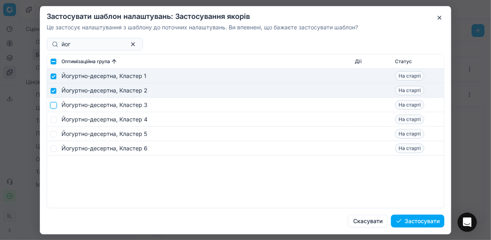
click at [54, 103] on input "checkbox" at bounding box center [53, 105] width 6 height 6
checkbox input "true"
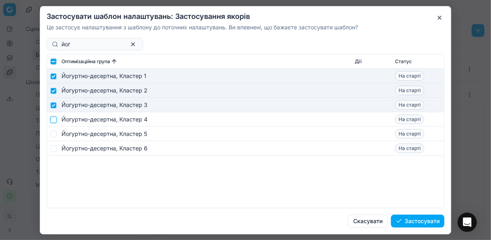
click at [54, 119] on input "checkbox" at bounding box center [53, 119] width 6 height 6
checkbox input "true"
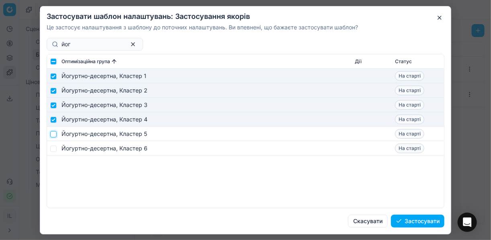
click at [54, 135] on input "checkbox" at bounding box center [53, 134] width 6 height 6
checkbox input "true"
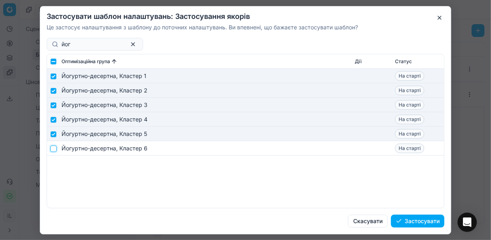
click at [55, 149] on input "checkbox" at bounding box center [53, 148] width 6 height 6
checkbox input "true"
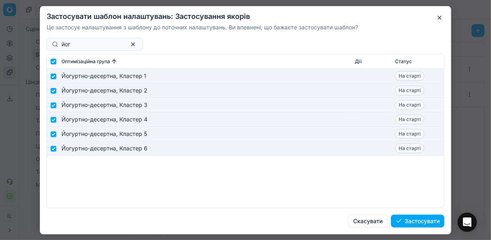
click at [413, 218] on button "Застосувати" at bounding box center [417, 221] width 53 height 13
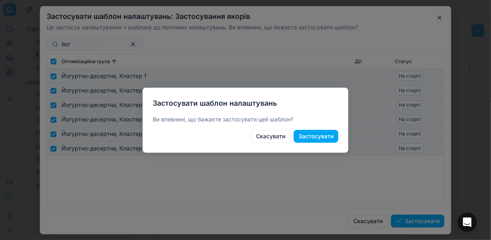
click at [328, 134] on button "Застосувати" at bounding box center [316, 136] width 45 height 13
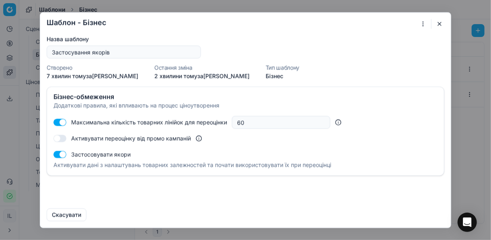
click at [437, 23] on button "button" at bounding box center [440, 24] width 10 height 10
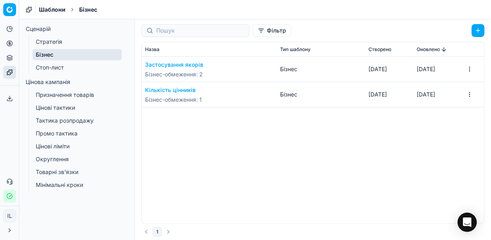
click at [170, 72] on span "Бізнес-обмеження : 2" at bounding box center [174, 74] width 58 height 8
click at [175, 69] on div "Застосування якорів Бізнес-обмеження : 2" at bounding box center [174, 70] width 58 height 18
drag, startPoint x: 175, startPoint y: 69, endPoint x: 194, endPoint y: 66, distance: 19.6
click at [194, 66] on button "Застосування якорів" at bounding box center [174, 65] width 58 height 8
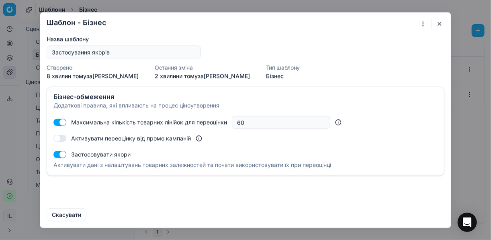
click at [194, 66] on dt "Остання зміна" at bounding box center [202, 68] width 95 height 6
click at [424, 23] on div "Шаблон - Бізнес Saving template... Назва шаблону Застосування якорів Створено 8…" at bounding box center [245, 120] width 491 height 240
click at [389, 49] on div "Застосувати до..." at bounding box center [395, 51] width 64 height 13
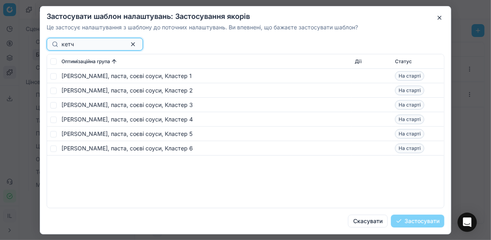
type input "кетч"
click at [53, 76] on input "checkbox" at bounding box center [53, 76] width 6 height 6
checkbox input "true"
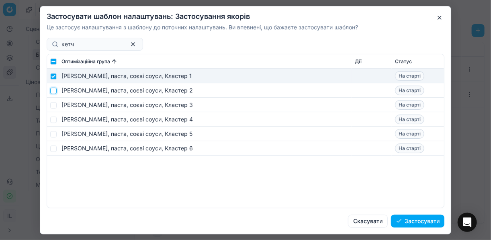
click at [53, 90] on input "checkbox" at bounding box center [53, 90] width 6 height 6
checkbox input "true"
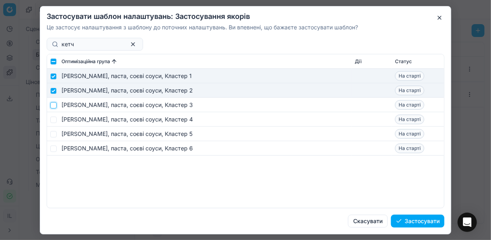
click at [53, 106] on input "checkbox" at bounding box center [53, 105] width 6 height 6
checkbox input "true"
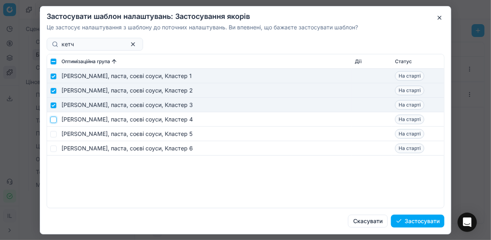
click at [54, 121] on input "checkbox" at bounding box center [53, 119] width 6 height 6
checkbox input "true"
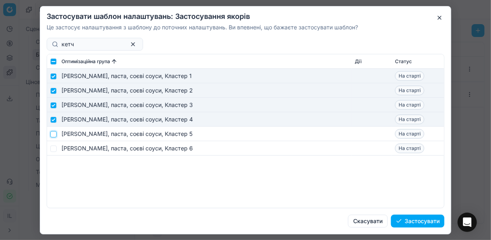
click at [53, 134] on input "checkbox" at bounding box center [53, 134] width 6 height 6
checkbox input "true"
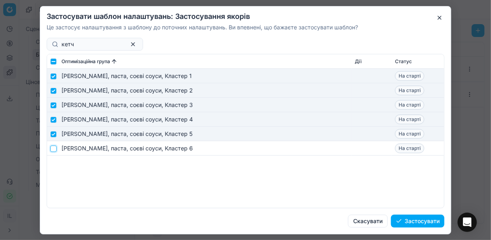
click at [53, 149] on input "checkbox" at bounding box center [53, 148] width 6 height 6
checkbox input "true"
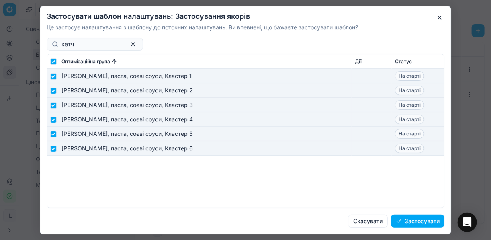
click at [417, 221] on button "Застосувати" at bounding box center [417, 221] width 53 height 13
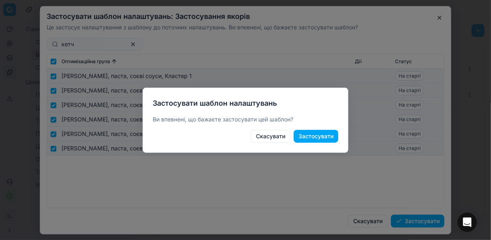
click at [326, 139] on button "Застосувати" at bounding box center [316, 136] width 45 height 13
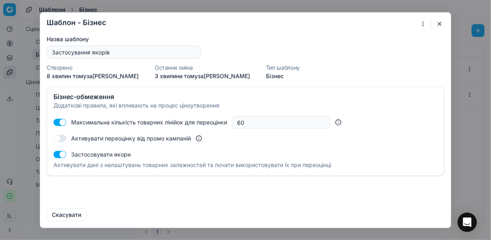
click at [438, 22] on button "button" at bounding box center [440, 24] width 10 height 10
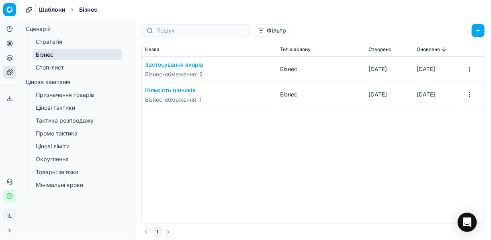
click at [202, 70] on span "Бізнес-обмеження : 2" at bounding box center [174, 74] width 58 height 8
click at [186, 64] on button "Застосування якорів" at bounding box center [174, 65] width 58 height 8
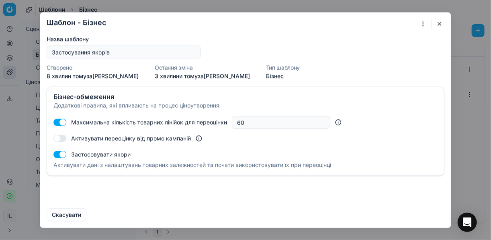
click at [186, 64] on div "Назва шаблону Застосування якорів Створено 8 хвилин тому за Ivanna Lylo Остання…" at bounding box center [246, 57] width 398 height 45
click at [424, 25] on div "Шаблон - Бізнес Saving template... Назва шаблону Застосування якорів Створено 8…" at bounding box center [245, 120] width 491 height 240
click at [383, 51] on div "Застосувати до..." at bounding box center [395, 51] width 64 height 13
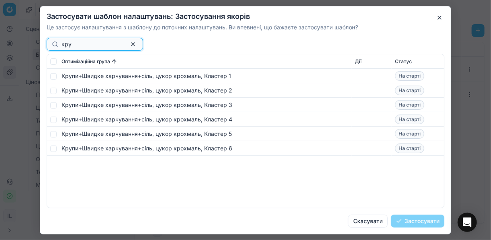
type input "кру"
click at [52, 77] on input "checkbox" at bounding box center [53, 76] width 6 height 6
checkbox input "true"
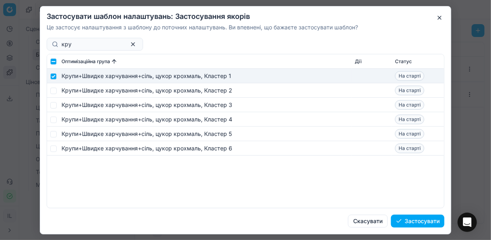
click at [56, 92] on td at bounding box center [52, 90] width 11 height 14
click at [53, 91] on input "checkbox" at bounding box center [53, 90] width 6 height 6
checkbox input "true"
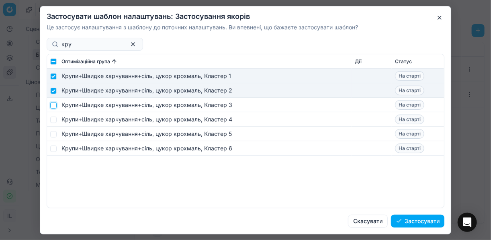
click at [51, 106] on input "checkbox" at bounding box center [53, 105] width 6 height 6
checkbox input "true"
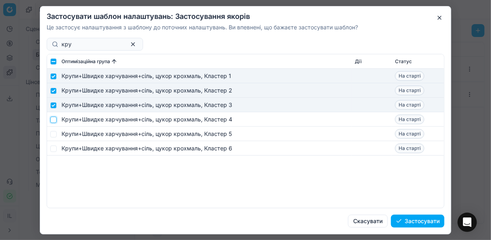
click at [51, 120] on input "checkbox" at bounding box center [53, 119] width 6 height 6
checkbox input "true"
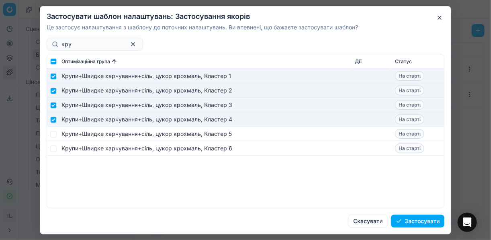
click at [54, 138] on td at bounding box center [52, 134] width 11 height 14
click at [53, 134] on input "checkbox" at bounding box center [53, 134] width 6 height 6
checkbox input "true"
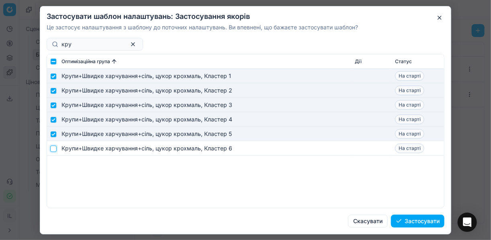
click at [53, 146] on input "checkbox" at bounding box center [53, 148] width 6 height 6
checkbox input "true"
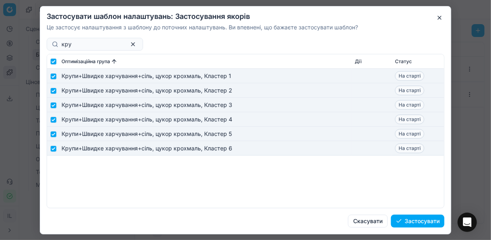
click at [422, 219] on button "Застосувати" at bounding box center [417, 221] width 53 height 13
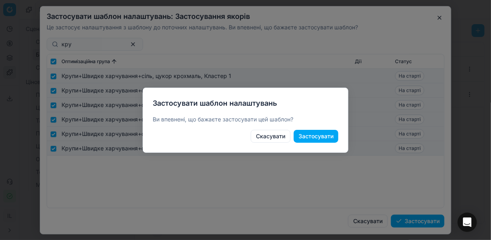
click at [320, 139] on button "Застосувати" at bounding box center [316, 136] width 45 height 13
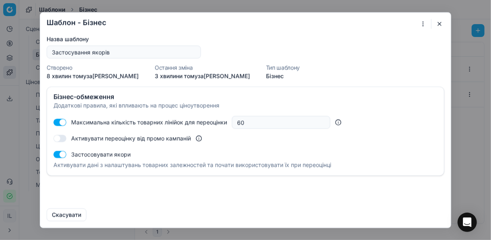
click at [439, 23] on button "button" at bounding box center [440, 24] width 10 height 10
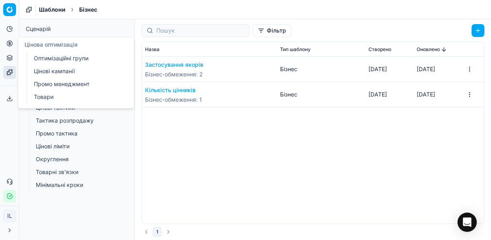
click at [9, 43] on icon at bounding box center [9, 43] width 2 height 2
click at [53, 56] on link "Оптимізаційні групи" at bounding box center [78, 58] width 94 height 11
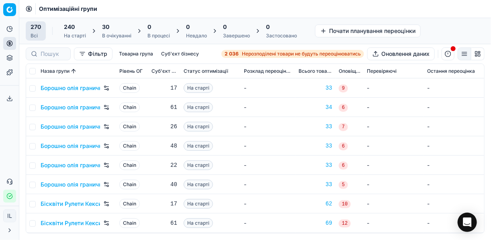
click at [109, 27] on div "30" at bounding box center [116, 27] width 29 height 8
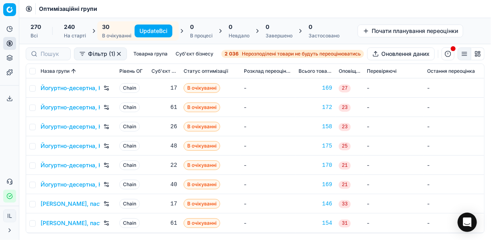
click at [137, 28] on button "Update Всі" at bounding box center [154, 31] width 38 height 13
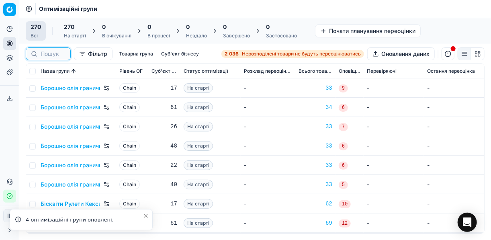
click at [45, 52] on div at bounding box center [48, 53] width 45 height 13
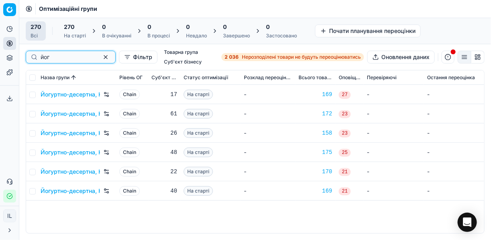
type input "йог"
click at [80, 98] on div "Йогуртно-десертна, Кластер 1" at bounding box center [77, 94] width 72 height 13
click at [86, 93] on link "Йогуртно-десертна, Кластер 1" at bounding box center [70, 94] width 59 height 8
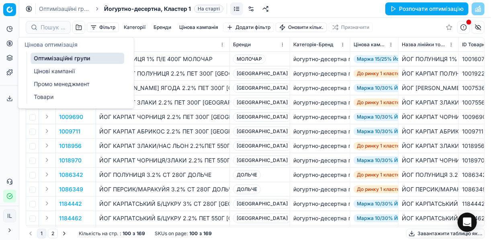
click at [51, 73] on link "Цінові кампанії" at bounding box center [78, 70] width 94 height 11
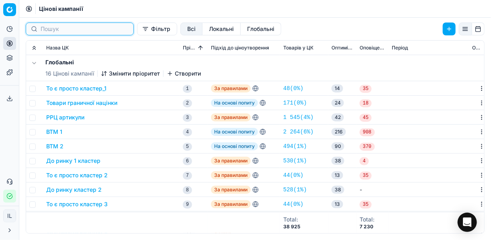
click at [82, 29] on input at bounding box center [85, 29] width 88 height 8
click at [137, 31] on button "Фільтр" at bounding box center [157, 29] width 40 height 13
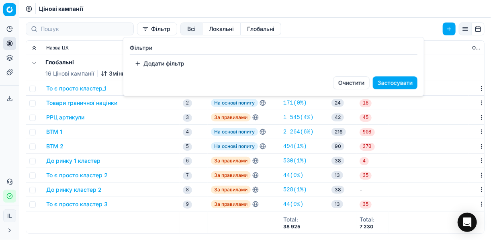
click at [141, 67] on button "Додати фільтр" at bounding box center [159, 63] width 59 height 13
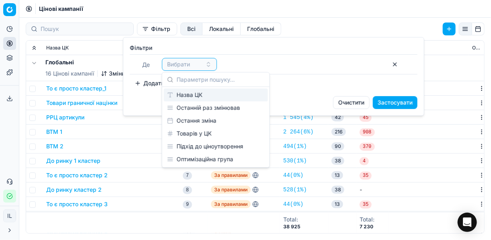
click at [205, 96] on div "Назва ЦК" at bounding box center [216, 94] width 104 height 13
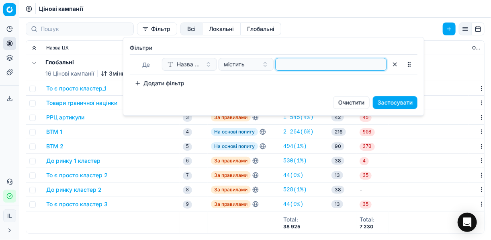
click at [332, 64] on input at bounding box center [331, 64] width 104 height 12
type input "йог"
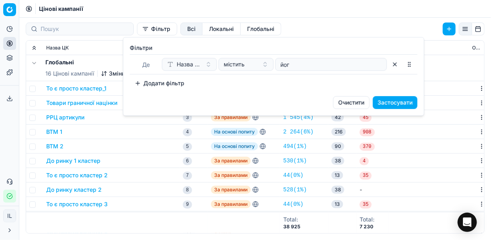
click at [395, 107] on button "Застосувати" at bounding box center [395, 102] width 45 height 13
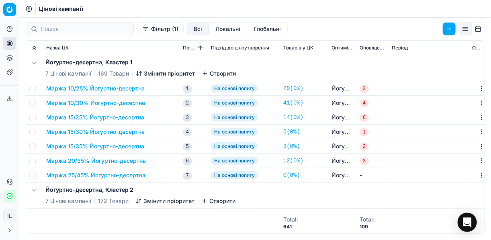
click at [133, 88] on button "Маржа 10/25% Йогуртно-десертна" at bounding box center [95, 88] width 98 height 8
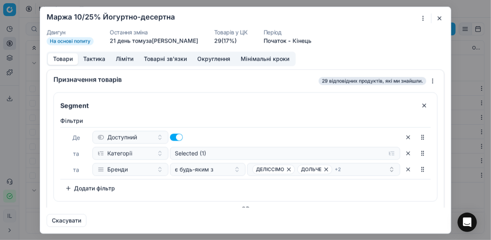
click at [172, 58] on button "Товарні зв'язки" at bounding box center [165, 59] width 53 height 12
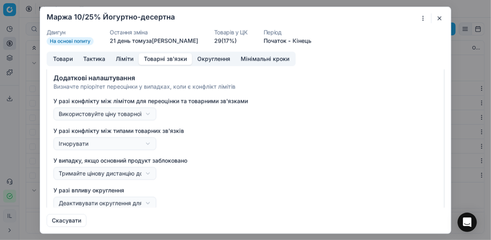
scroll to position [88, 0]
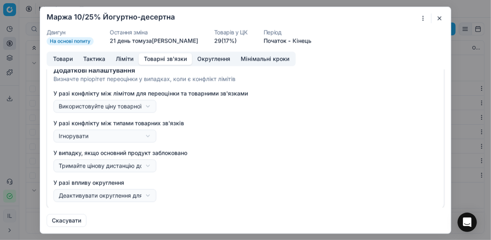
click at [438, 18] on button "button" at bounding box center [440, 18] width 10 height 10
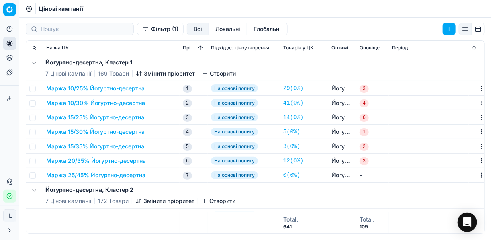
click at [137, 30] on button "Фільтр (1)" at bounding box center [160, 29] width 47 height 13
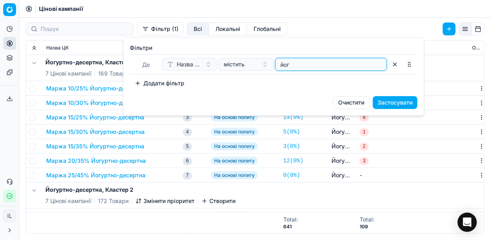
click at [298, 68] on input "йог" at bounding box center [331, 64] width 104 height 12
type input "[PERSON_NAME]"
type input "кетч"
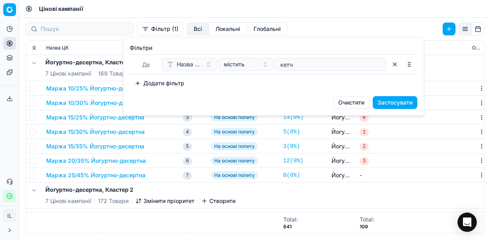
click at [399, 102] on button "Застосувати" at bounding box center [395, 102] width 45 height 13
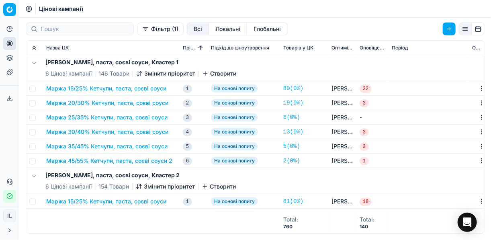
click at [115, 88] on button "Маржа 15/25% Кетчупи, паста, соєві соуси" at bounding box center [106, 88] width 120 height 8
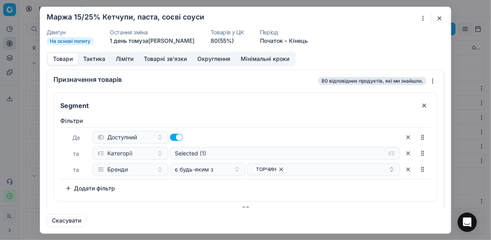
click at [173, 59] on button "Товарні зв'язки" at bounding box center [165, 59] width 53 height 12
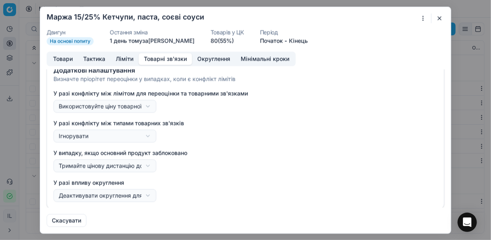
click at [438, 19] on button "button" at bounding box center [440, 18] width 10 height 10
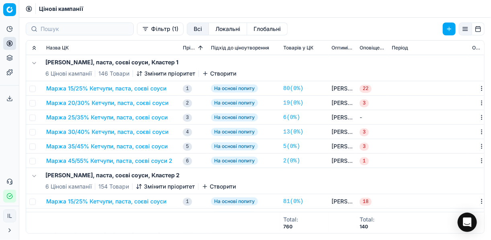
click at [137, 31] on button "Фільтр (1)" at bounding box center [160, 29] width 47 height 13
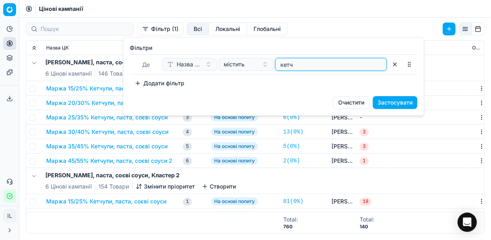
drag, startPoint x: 298, startPoint y: 63, endPoint x: 280, endPoint y: 63, distance: 17.7
click at [280, 63] on input "кетч" at bounding box center [331, 64] width 104 height 12
type input "пиво"
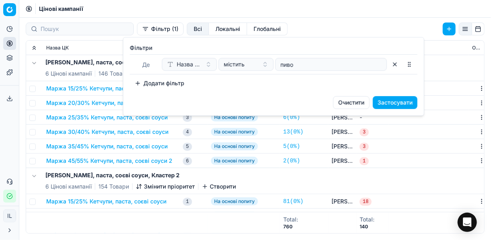
click at [391, 100] on button "Застосувати" at bounding box center [395, 102] width 45 height 13
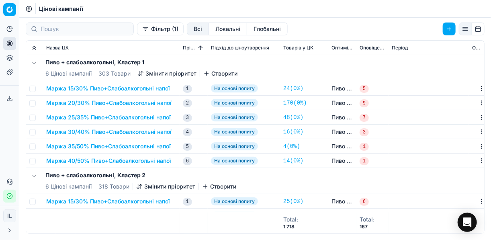
click at [122, 89] on button "Маржа 15/30% Пиво+Слабоалкогольні напої" at bounding box center [108, 88] width 124 height 8
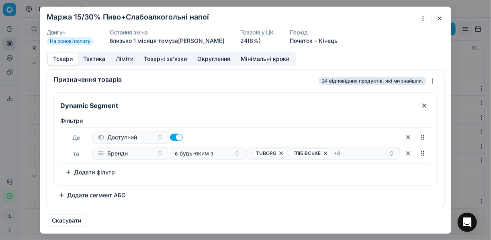
click at [167, 59] on button "Товарні зв'язки" at bounding box center [165, 59] width 53 height 12
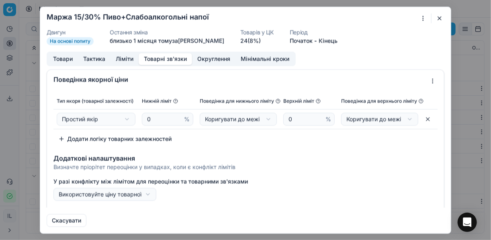
click at [437, 18] on button "button" at bounding box center [440, 18] width 10 height 10
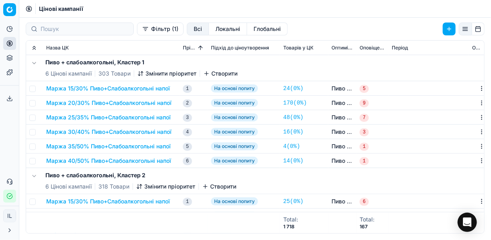
click at [96, 89] on button "Маржа 15/30% Пиво+Слабоалкогольні напої" at bounding box center [108, 88] width 124 height 8
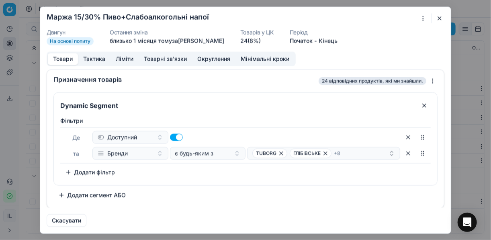
click at [125, 60] on button "Ліміти" at bounding box center [125, 59] width 28 height 12
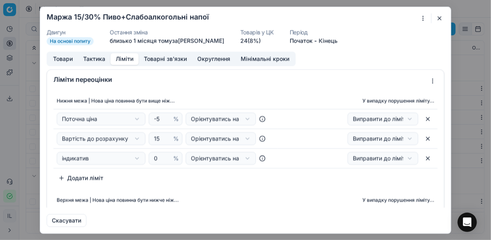
click at [438, 17] on button "button" at bounding box center [440, 18] width 10 height 10
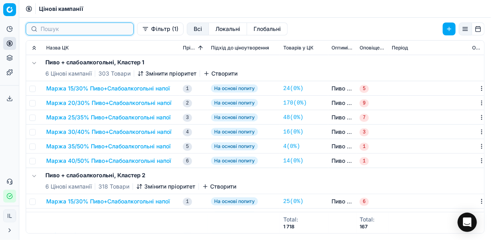
click at [88, 30] on input at bounding box center [85, 29] width 88 height 8
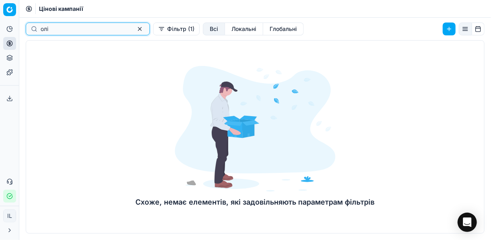
type input "олі"
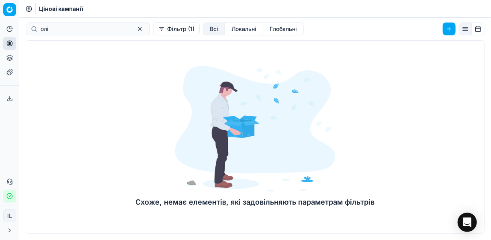
click at [267, 51] on div "Схоже, немає елементів, які задовільняють параметрам фільтрів" at bounding box center [255, 137] width 239 height 174
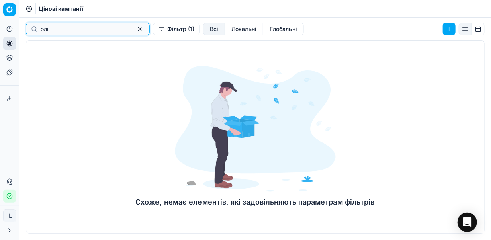
click at [135, 31] on button "button" at bounding box center [140, 29] width 10 height 10
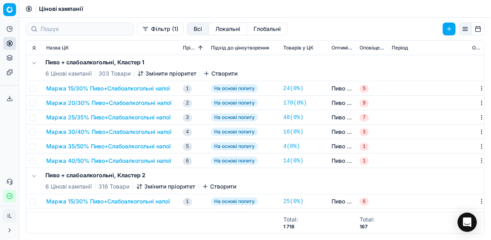
click at [137, 30] on button "Фільтр (1)" at bounding box center [160, 29] width 47 height 13
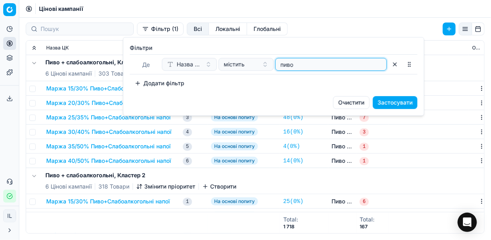
drag, startPoint x: 305, startPoint y: 66, endPoint x: 264, endPoint y: 65, distance: 41.4
click at [264, 65] on div "Назва ЦК містить пиво" at bounding box center [274, 64] width 225 height 13
type input "боро"
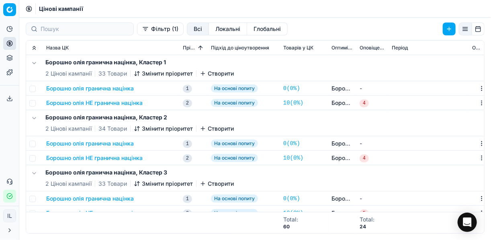
click at [105, 90] on button "Борошно олія гранична націнка" at bounding box center [90, 88] width 88 height 8
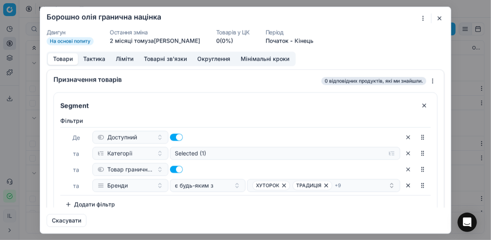
scroll to position [64, 0]
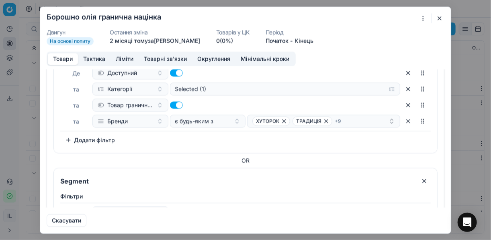
click at [126, 59] on button "Ліміти" at bounding box center [125, 59] width 28 height 12
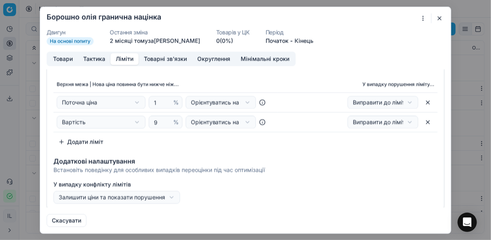
scroll to position [98, 0]
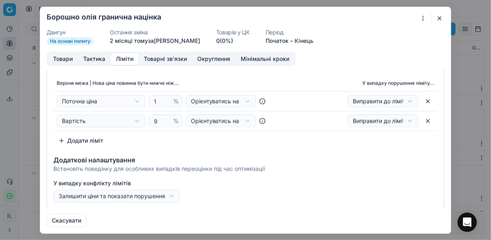
click at [438, 16] on button "button" at bounding box center [440, 18] width 10 height 10
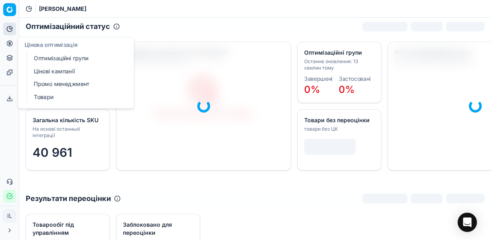
click at [53, 57] on link "Оптимізаційні групи" at bounding box center [78, 58] width 94 height 11
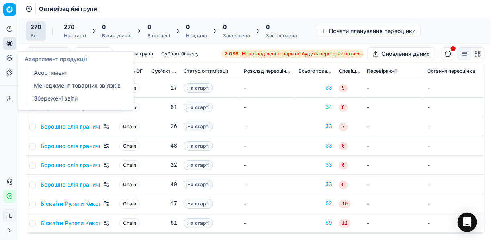
click at [53, 87] on link "Менеджмент товарних зв'язків" at bounding box center [78, 85] width 94 height 11
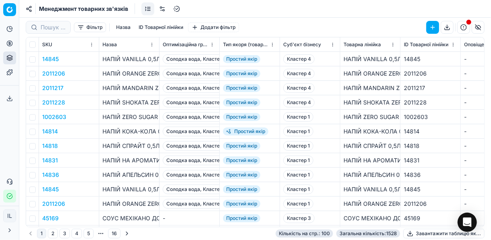
click at [148, 7] on link at bounding box center [147, 8] width 13 height 13
click at [163, 7] on link at bounding box center [162, 8] width 13 height 13
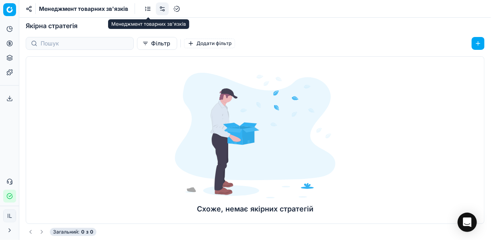
click at [150, 7] on link at bounding box center [147, 8] width 13 height 13
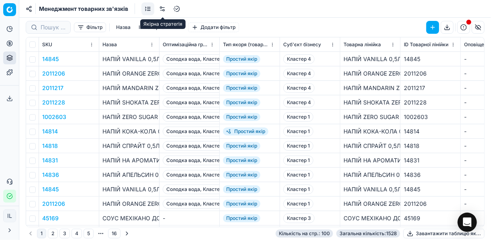
click at [162, 10] on link at bounding box center [162, 8] width 13 height 13
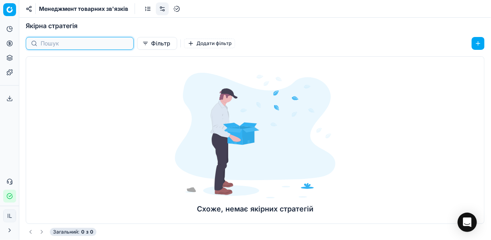
click at [57, 43] on input at bounding box center [85, 43] width 88 height 8
click at [137, 41] on button "Фільтр" at bounding box center [157, 43] width 40 height 13
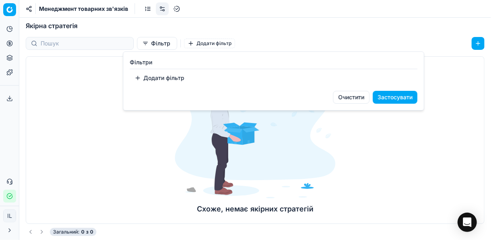
click at [84, 42] on html "Pricing platform Аналітика Цінова оптимізація Асортимент продукції Шаблони Серв…" at bounding box center [245, 120] width 491 height 240
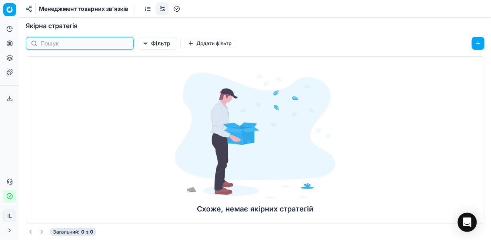
click at [84, 42] on input at bounding box center [85, 43] width 88 height 8
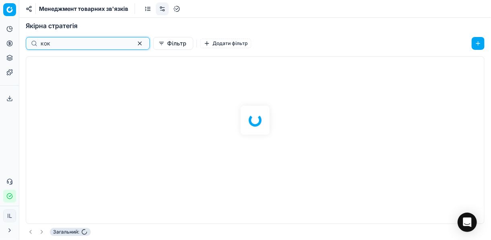
type input "кок"
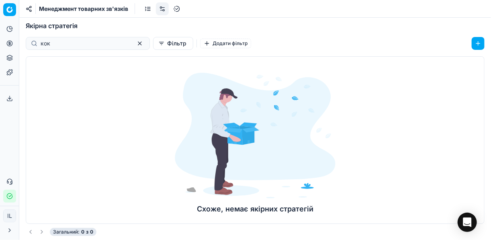
click at [32, 44] on div "кок" at bounding box center [88, 43] width 124 height 13
click at [156, 62] on div "Схоже, немає якірних стратегій" at bounding box center [255, 140] width 459 height 168
click at [200, 43] on button "Додати фільтр" at bounding box center [225, 44] width 51 height 10
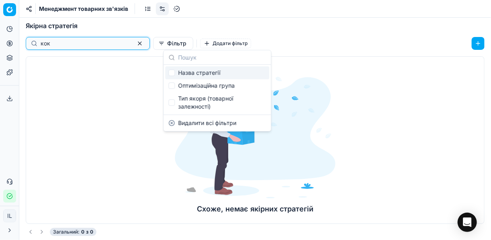
click at [135, 44] on button "button" at bounding box center [140, 44] width 10 height 10
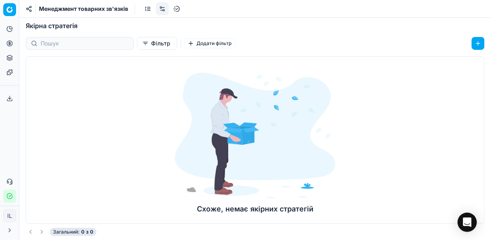
click at [184, 42] on button "Додати фільтр" at bounding box center [209, 44] width 51 height 10
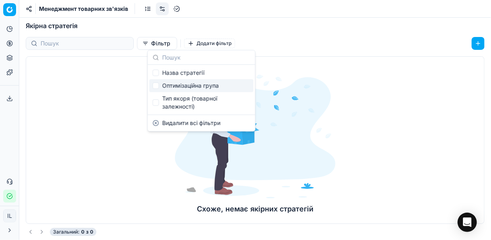
click at [176, 84] on div "Оптимізаційна група" at bounding box center [201, 85] width 104 height 13
checkbox input "true"
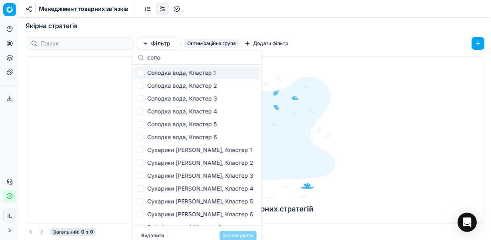
type input "соло"
click at [139, 73] on input "Suggestions" at bounding box center [141, 73] width 6 height 6
checkbox input "true"
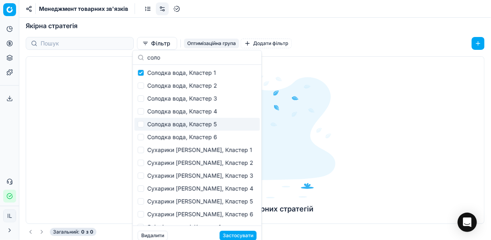
click at [246, 236] on button "Застосувати" at bounding box center [238, 236] width 37 height 10
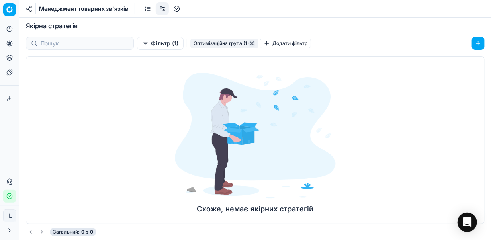
click at [249, 41] on button "button" at bounding box center [252, 43] width 6 height 6
click at [187, 66] on div "Схоже, немає якірних стратегій" at bounding box center [255, 144] width 193 height 174
click at [184, 43] on button "Оптимізаційна група" at bounding box center [211, 44] width 55 height 10
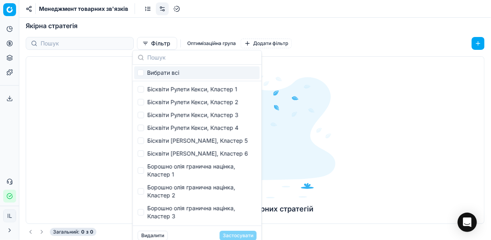
click at [308, 89] on div at bounding box center [255, 136] width 161 height 126
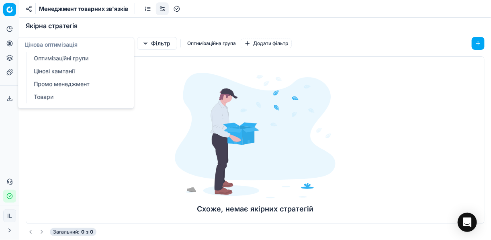
click at [38, 56] on link "Оптимізаційні групи" at bounding box center [78, 58] width 94 height 11
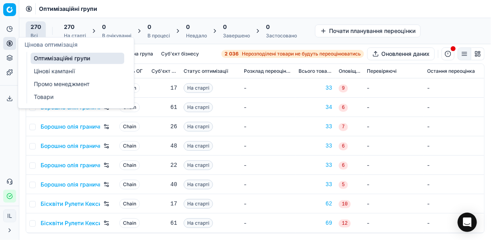
click at [70, 72] on link "Цінові кампанії" at bounding box center [78, 70] width 94 height 11
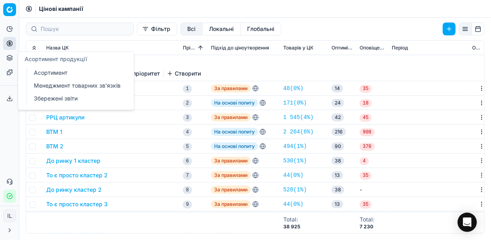
click at [10, 60] on icon at bounding box center [9, 58] width 6 height 6
click at [56, 87] on link "Менеджмент товарних зв'язків" at bounding box center [78, 85] width 94 height 11
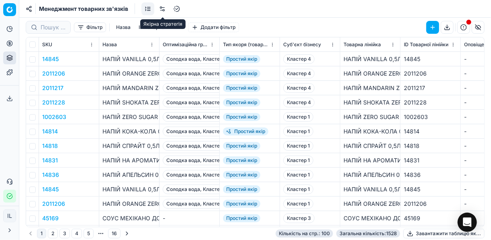
click at [162, 8] on link at bounding box center [162, 8] width 13 height 13
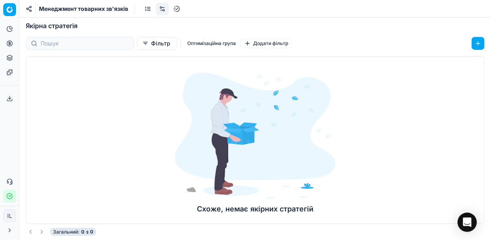
click at [243, 41] on button "Додати фільтр" at bounding box center [266, 44] width 51 height 10
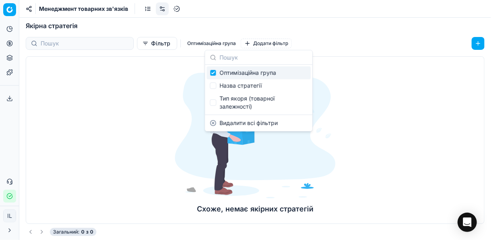
click at [186, 42] on button "Оптимізаційна група" at bounding box center [211, 44] width 55 height 10
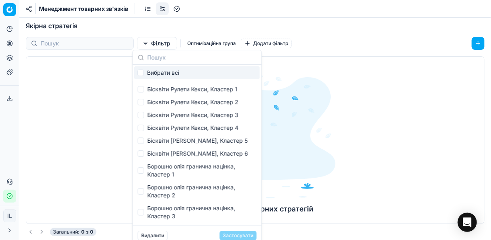
click at [137, 44] on button "Фільтр" at bounding box center [157, 43] width 40 height 13
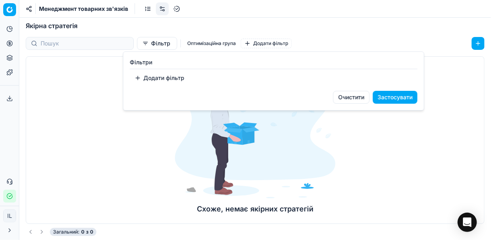
click at [138, 78] on button "Додати фільтр" at bounding box center [159, 78] width 59 height 13
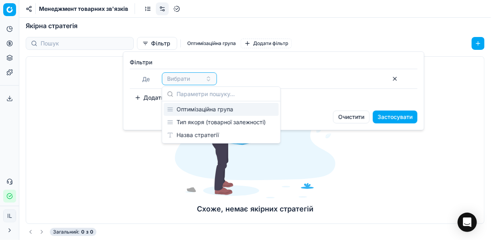
click at [224, 106] on div "Оптимізаційна група" at bounding box center [221, 109] width 115 height 13
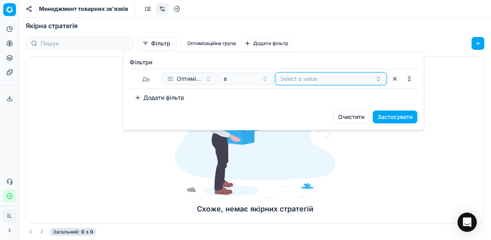
click at [288, 80] on button "Select a value" at bounding box center [331, 78] width 112 height 13
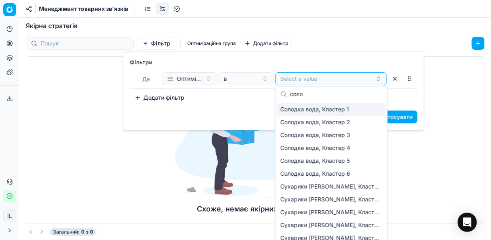
type input "соло"
click at [325, 111] on span "Солодка вода, Кластер 1" at bounding box center [314, 109] width 69 height 8
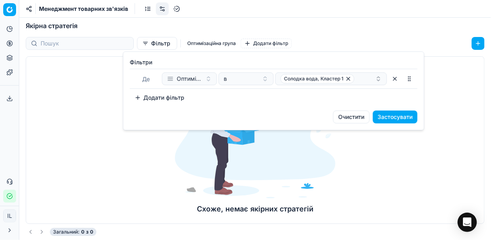
click at [405, 114] on button "Застосувати" at bounding box center [395, 117] width 45 height 13
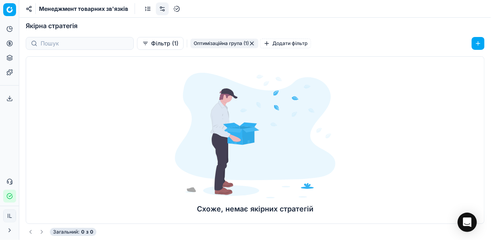
click at [249, 45] on button "button" at bounding box center [252, 43] width 6 height 6
click at [154, 81] on div "Схоже, немає якірних стратегій" at bounding box center [255, 140] width 459 height 168
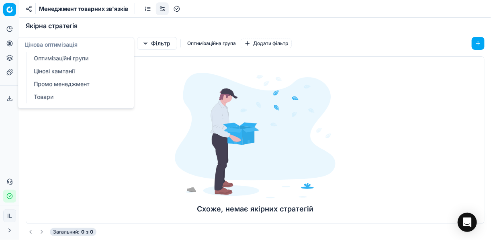
click at [10, 45] on icon at bounding box center [9, 43] width 6 height 6
click at [46, 60] on link "Оптимізаційні групи" at bounding box center [78, 58] width 94 height 11
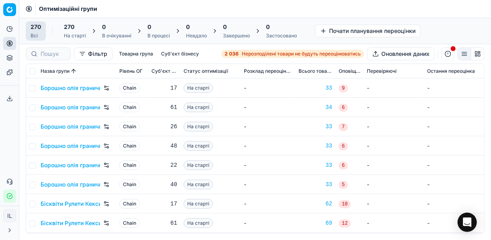
drag, startPoint x: 287, startPoint y: 117, endPoint x: 282, endPoint y: 105, distance: 12.8
click at [287, 117] on td "-" at bounding box center [268, 126] width 55 height 19
click at [123, 73] on span "Рівень OГ" at bounding box center [130, 71] width 23 height 6
click at [142, 53] on button "Товарна група" at bounding box center [136, 54] width 41 height 10
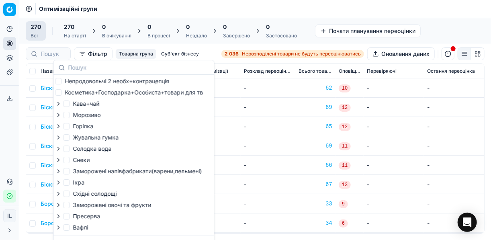
click at [142, 53] on button "Товарна група" at bounding box center [136, 54] width 41 height 10
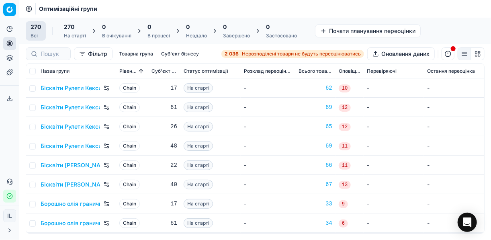
click at [170, 55] on button "Суб'єкт бізнесу" at bounding box center [180, 54] width 44 height 10
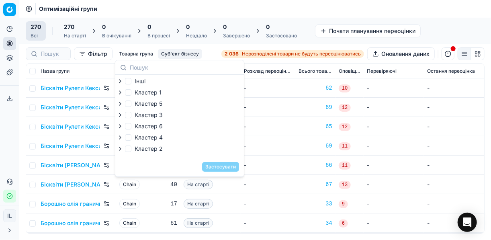
click at [170, 55] on button "Суб'єкт бізнесу" at bounding box center [180, 54] width 44 height 10
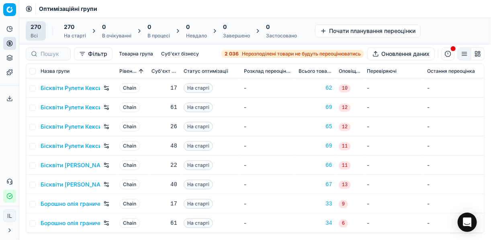
click at [299, 54] on span "Нерозподілені товари не будуть переоцінюватись" at bounding box center [301, 54] width 119 height 6
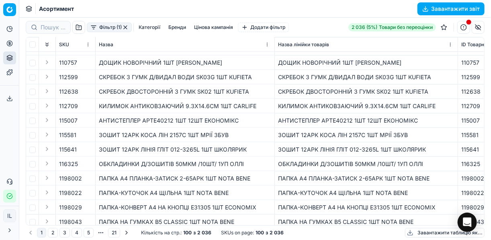
scroll to position [354, 0]
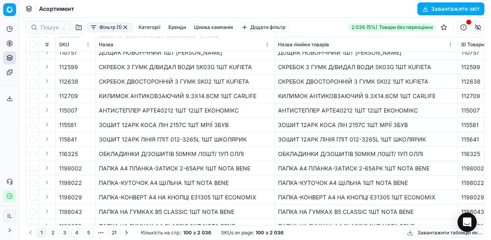
click at [98, 35] on div "Фільтр (1) Категорії Бренди Цінова кампанія Додати фільтр 2 036 (5%) Товари без…" at bounding box center [255, 27] width 459 height 19
click at [96, 30] on button "Фільтр (1)" at bounding box center [109, 28] width 45 height 10
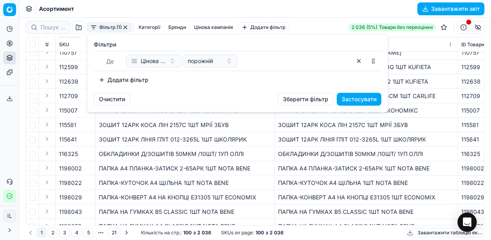
click at [108, 80] on button "Додати фільтр" at bounding box center [123, 80] width 59 height 13
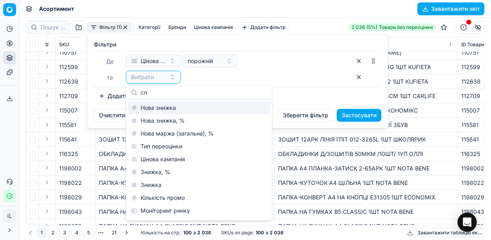
type input "c"
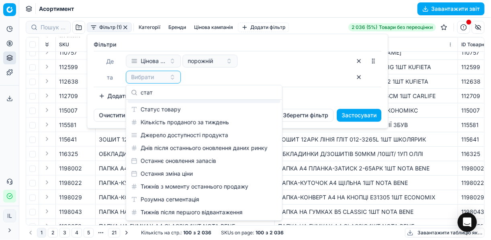
scroll to position [11, 0]
type input "стат"
click at [191, 105] on div "Статус товару" at bounding box center [204, 109] width 153 height 13
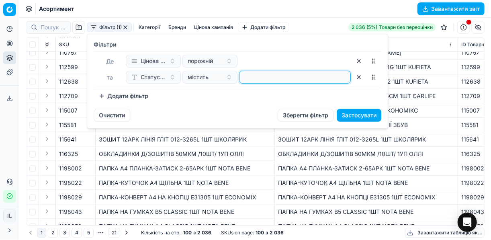
click at [271, 76] on input at bounding box center [295, 77] width 104 height 12
type input "1"
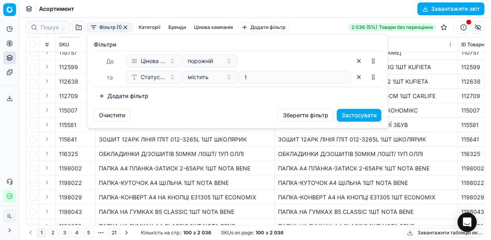
click at [124, 96] on button "Додати фільтр" at bounding box center [123, 96] width 59 height 13
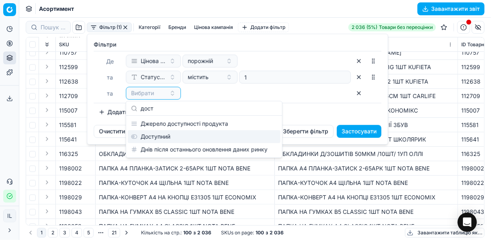
type input "дост"
click at [158, 136] on div "Доступний" at bounding box center [204, 136] width 153 height 13
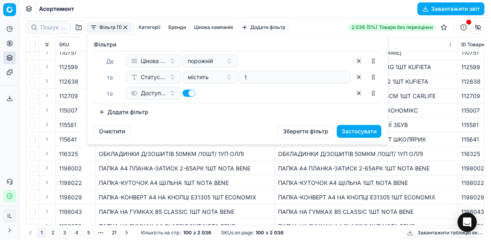
click at [112, 108] on button "Додати фільтр" at bounding box center [123, 112] width 59 height 13
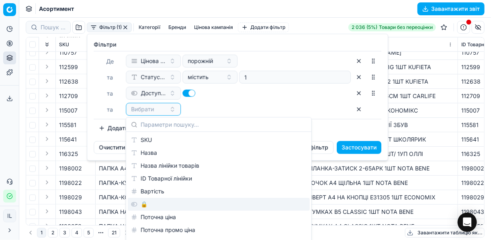
click at [145, 201] on div "🔒" at bounding box center [219, 204] width 182 height 13
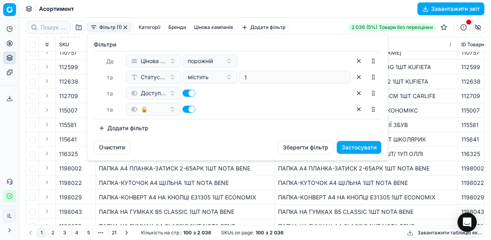
click at [186, 108] on button "button" at bounding box center [188, 109] width 13 height 7
checkbox input "false"
click at [366, 146] on button "Застосувати" at bounding box center [359, 147] width 45 height 13
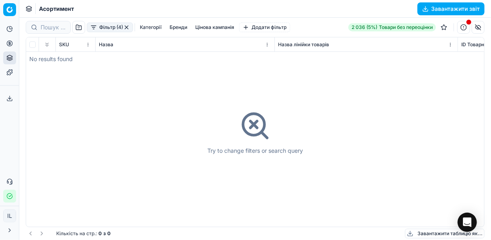
click at [128, 29] on button "button" at bounding box center [126, 27] width 6 height 6
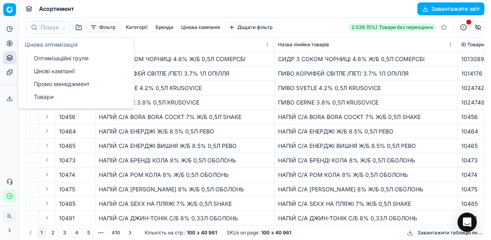
click at [9, 45] on icon at bounding box center [9, 43] width 6 height 6
click at [59, 55] on link "Оптимізаційні групи" at bounding box center [78, 58] width 94 height 11
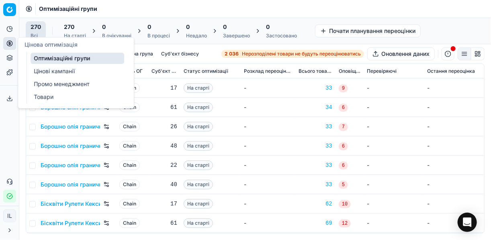
click at [48, 70] on link "Цінові кампанії" at bounding box center [78, 70] width 94 height 11
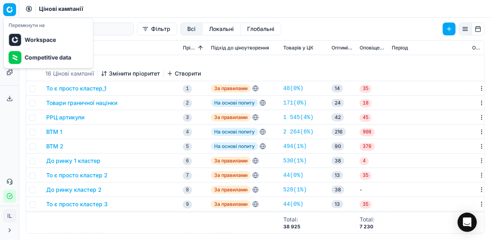
click at [10, 8] on html "Pricing platform Аналітика Цінова оптимізація Асортимент продукції Шаблони Серв…" at bounding box center [245, 120] width 491 height 240
click at [38, 100] on html "Pricing platform Аналітика Цінова оптимізація Асортимент продукції Шаблони Серв…" at bounding box center [245, 120] width 491 height 240
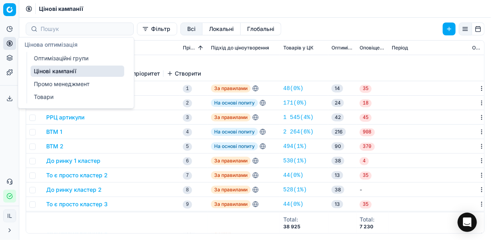
click at [49, 82] on link "Промо менеджмент" at bounding box center [78, 83] width 94 height 11
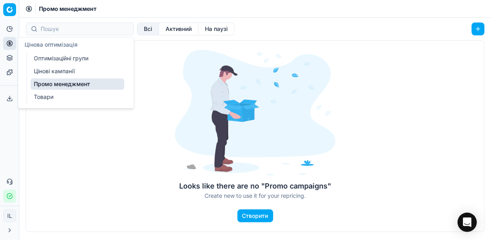
click at [49, 55] on link "Оптимізаційні групи" at bounding box center [78, 58] width 94 height 11
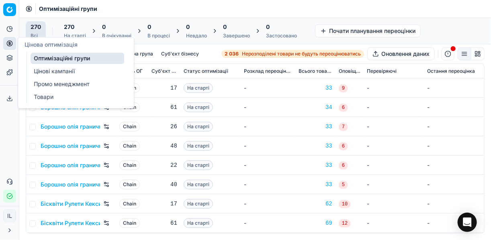
click at [43, 67] on link "Цінові кампанії" at bounding box center [78, 70] width 94 height 11
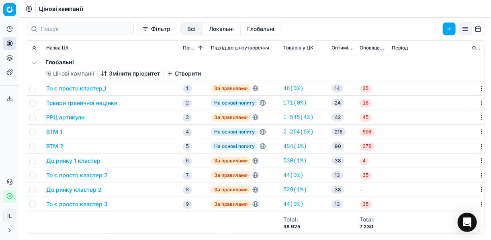
click at [180, 29] on button "Всі" at bounding box center [191, 29] width 22 height 13
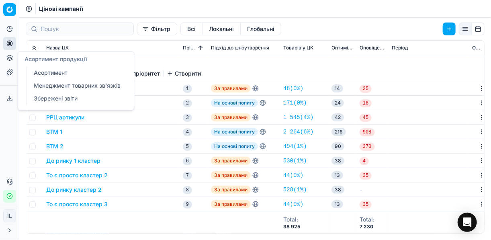
click at [49, 87] on link "Менеджмент товарних зв'язків" at bounding box center [78, 85] width 94 height 11
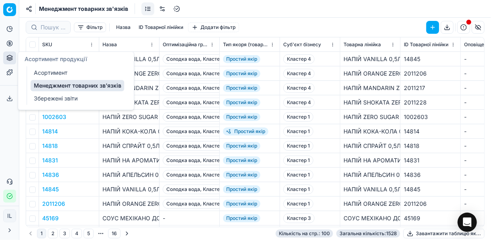
click at [40, 102] on link "Збережені звіти" at bounding box center [78, 98] width 94 height 11
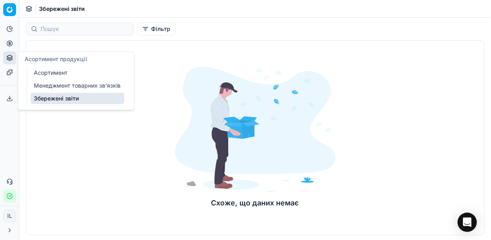
click at [59, 98] on link "Збережені звіти" at bounding box center [78, 98] width 94 height 11
click at [190, 80] on div at bounding box center [255, 130] width 161 height 126
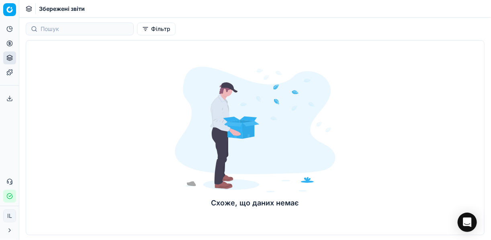
click at [137, 30] on button "Фільтр" at bounding box center [156, 29] width 39 height 13
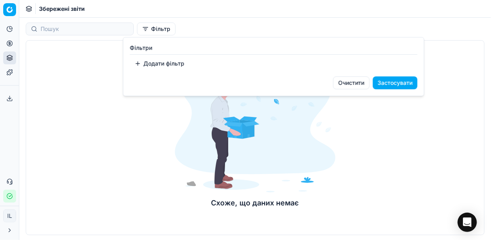
click at [112, 84] on html "Pricing platform Аналітика Цінова оптимізація Асортимент продукції Шаблони Серв…" at bounding box center [245, 120] width 491 height 240
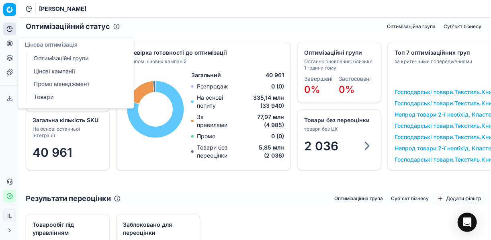
click at [10, 44] on icon at bounding box center [10, 43] width 0 height 3
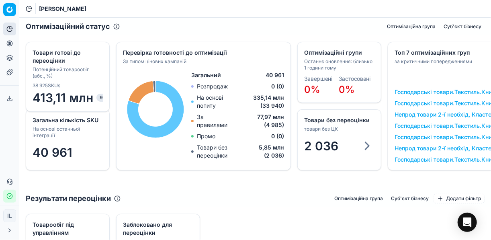
click at [10, 44] on icon at bounding box center [10, 43] width 0 height 3
click at [11, 43] on icon at bounding box center [9, 43] width 6 height 6
click at [10, 69] on link "Шаблони" at bounding box center [9, 72] width 13 height 13
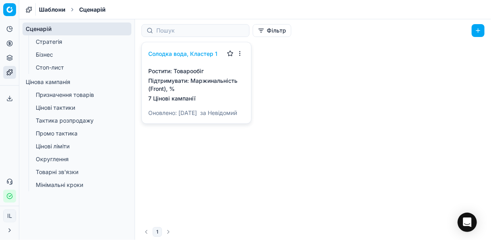
click at [38, 55] on link "Бізнес" at bounding box center [77, 54] width 89 height 11
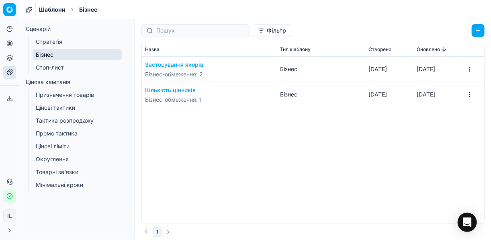
click at [82, 11] on span "Бізнес" at bounding box center [88, 10] width 18 height 8
click at [79, 6] on span "Бізнес" at bounding box center [88, 10] width 18 height 8
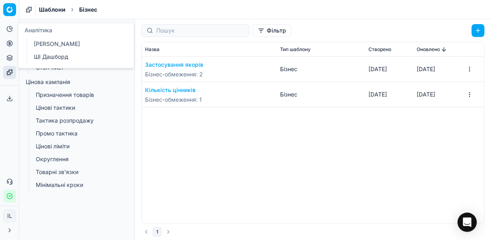
click at [12, 32] on icon at bounding box center [9, 29] width 6 height 6
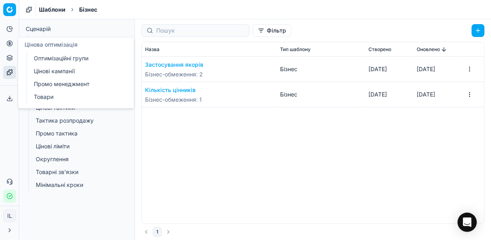
click at [8, 46] on icon at bounding box center [9, 43] width 6 height 6
click at [45, 70] on link "Цінові кампанії" at bounding box center [78, 70] width 94 height 11
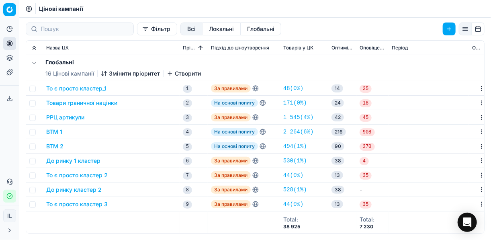
click at [241, 28] on button "Глобальні" at bounding box center [261, 29] width 41 height 13
click at [65, 88] on button "То є просто кластер_1" at bounding box center [76, 88] width 60 height 8
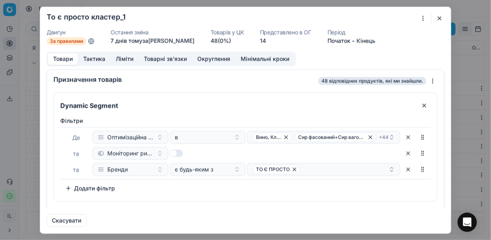
click at [367, 15] on button "button" at bounding box center [440, 18] width 10 height 10
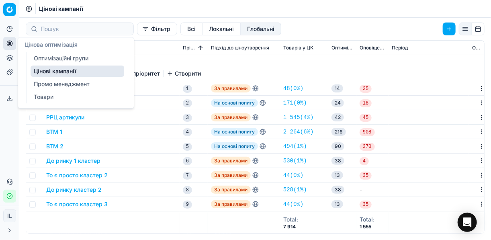
click at [10, 46] on circle at bounding box center [9, 43] width 5 height 5
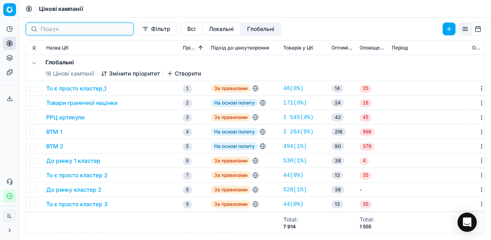
click at [65, 27] on input at bounding box center [85, 29] width 88 height 8
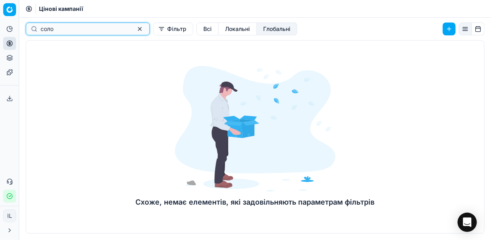
type input "солод"
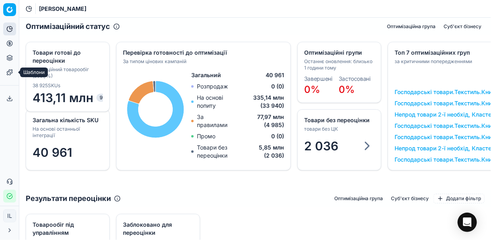
click at [7, 73] on icon at bounding box center [9, 72] width 6 height 6
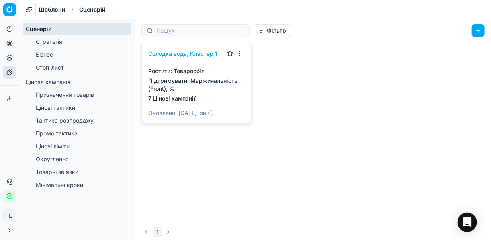
click at [53, 58] on link "Бізнес" at bounding box center [77, 54] width 89 height 11
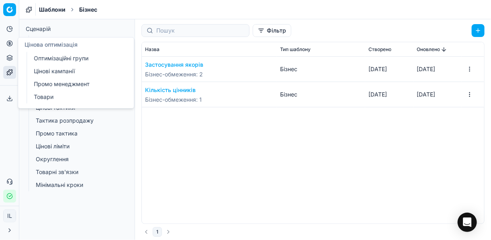
click at [45, 71] on link "Цінові кампанії" at bounding box center [78, 70] width 94 height 11
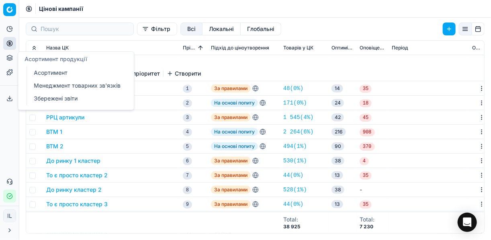
click at [9, 59] on icon at bounding box center [9, 58] width 6 height 6
click at [88, 85] on link "Менеджмент товарних зв'язків" at bounding box center [78, 85] width 94 height 11
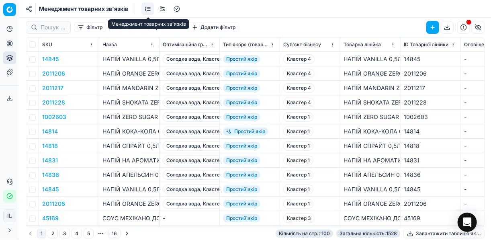
click at [146, 10] on link at bounding box center [147, 8] width 13 height 13
click at [148, 6] on link at bounding box center [147, 8] width 13 height 13
click at [145, 7] on link at bounding box center [147, 8] width 13 height 13
click at [160, 8] on link at bounding box center [162, 8] width 13 height 13
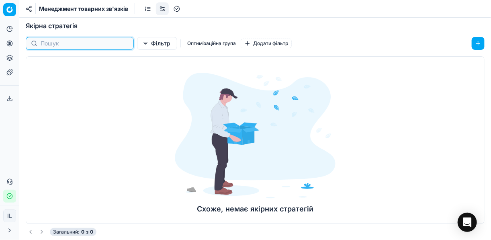
click at [88, 41] on input at bounding box center [85, 43] width 88 height 8
click at [137, 46] on button "Фільтр" at bounding box center [157, 43] width 40 height 13
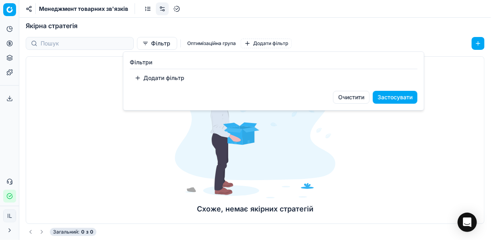
click at [152, 76] on button "Додати фільтр" at bounding box center [159, 78] width 59 height 13
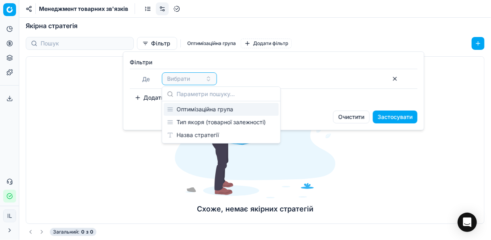
click at [206, 109] on div "Оптимізаційна група" at bounding box center [221, 109] width 115 height 13
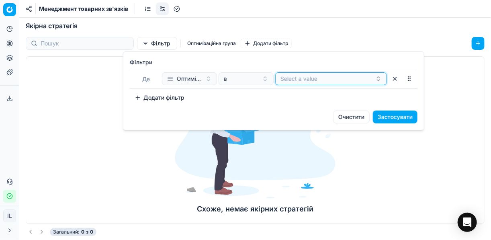
click at [309, 75] on button "Select a value" at bounding box center [331, 78] width 112 height 13
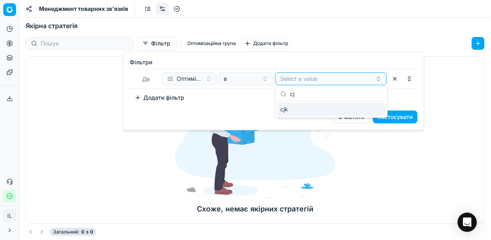
type input "c"
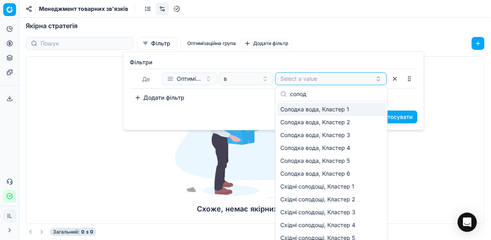
type input "солод"
click at [311, 111] on span "Солодка вода, Кластер 1" at bounding box center [314, 109] width 69 height 8
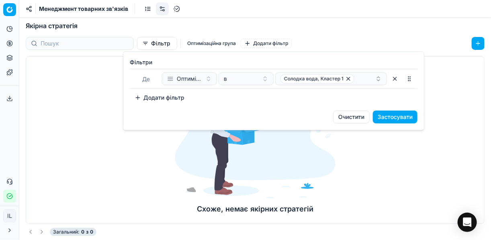
click at [399, 115] on button "Застосувати" at bounding box center [395, 117] width 45 height 13
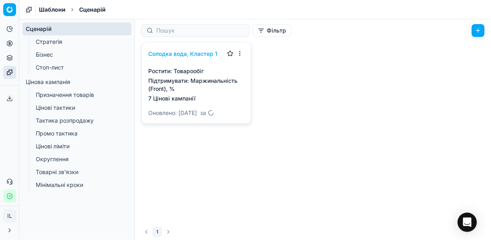
click at [55, 56] on link "Бізнес" at bounding box center [77, 54] width 89 height 11
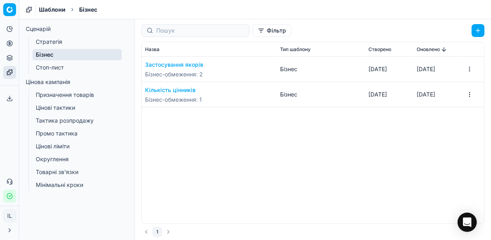
click at [190, 65] on button "Застосування якорів" at bounding box center [174, 65] width 58 height 8
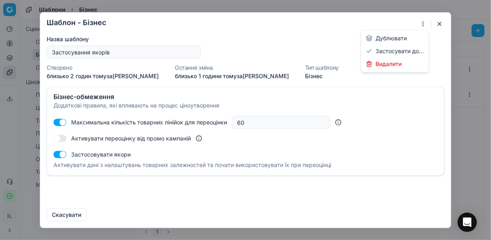
click at [424, 25] on div "Шаблон - Бізнес Saving template... Назва шаблону Застосування якорів Створено б…" at bounding box center [245, 120] width 491 height 240
click at [394, 49] on div "Застосувати до..." at bounding box center [395, 51] width 64 height 13
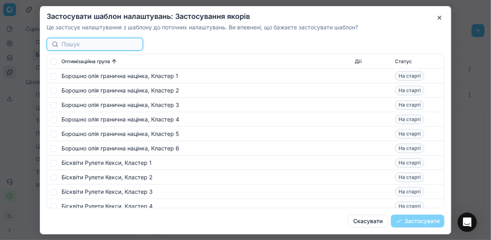
click at [107, 46] on input at bounding box center [99, 44] width 76 height 8
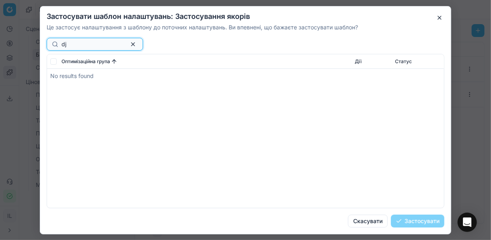
type input "d"
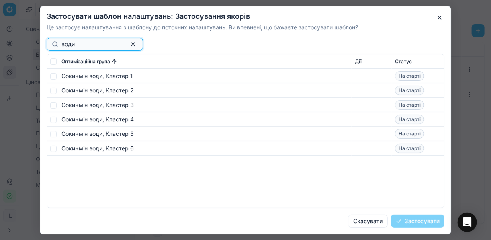
type input "води"
click at [54, 74] on input "checkbox" at bounding box center [53, 76] width 6 height 6
checkbox input "true"
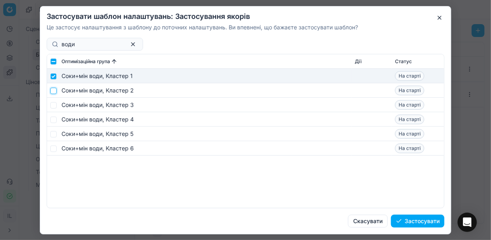
click at [55, 87] on input "checkbox" at bounding box center [53, 90] width 6 height 6
checkbox input "true"
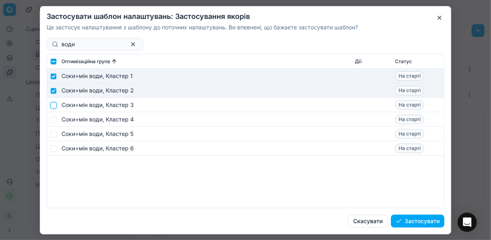
click at [54, 104] on input "checkbox" at bounding box center [53, 105] width 6 height 6
checkbox input "true"
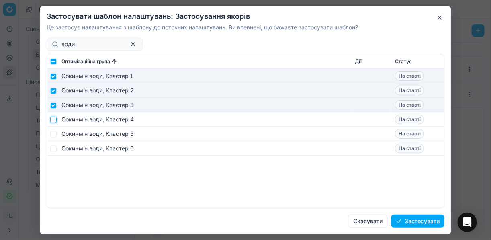
drag, startPoint x: 52, startPoint y: 119, endPoint x: 55, endPoint y: 127, distance: 9.6
click at [52, 119] on input "checkbox" at bounding box center [53, 119] width 6 height 6
checkbox input "true"
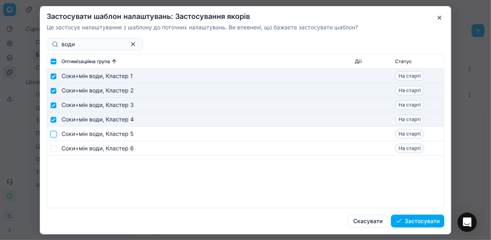
click at [53, 135] on input "checkbox" at bounding box center [53, 134] width 6 height 6
checkbox input "true"
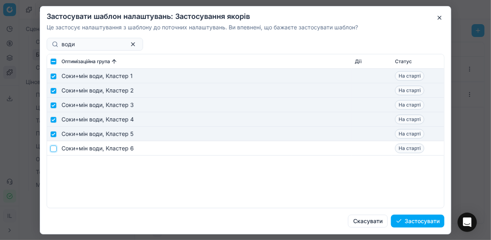
click at [53, 145] on input "checkbox" at bounding box center [53, 148] width 6 height 6
checkbox input "true"
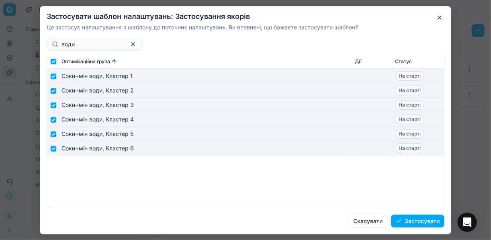
click at [415, 218] on button "Застосувати" at bounding box center [417, 221] width 53 height 13
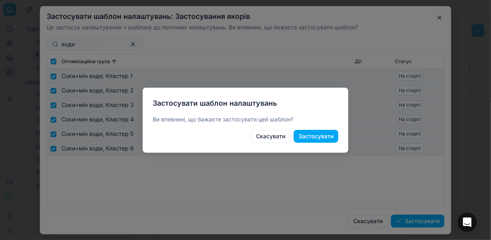
click at [320, 133] on button "Застосувати" at bounding box center [316, 136] width 45 height 13
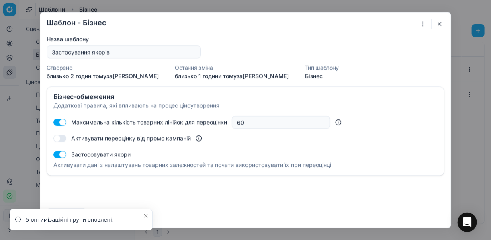
click at [440, 23] on button "button" at bounding box center [440, 24] width 10 height 10
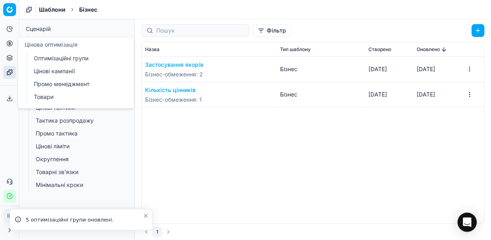
click at [7, 44] on icon at bounding box center [9, 43] width 6 height 6
click at [48, 58] on link "Оптимізаційні групи" at bounding box center [78, 58] width 94 height 11
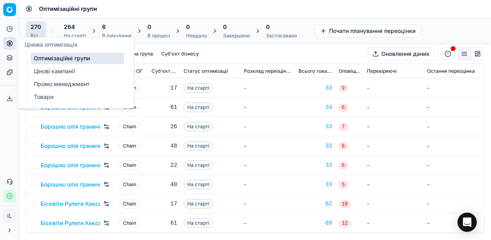
click at [119, 28] on div "6" at bounding box center [116, 27] width 29 height 8
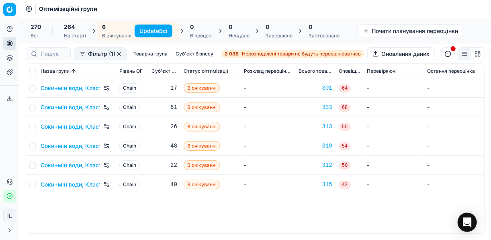
click at [154, 29] on button "Update Всі" at bounding box center [154, 31] width 38 height 13
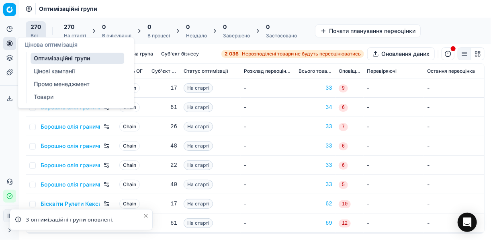
click at [51, 72] on link "Цінові кампанії" at bounding box center [78, 70] width 94 height 11
click at [55, 69] on link "Цінові кампанії" at bounding box center [78, 70] width 94 height 11
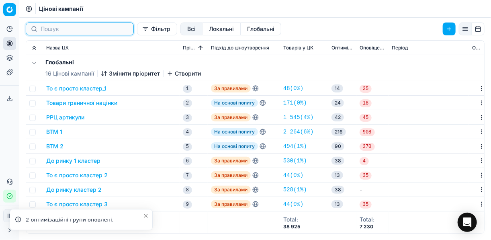
click at [71, 29] on input at bounding box center [85, 29] width 88 height 8
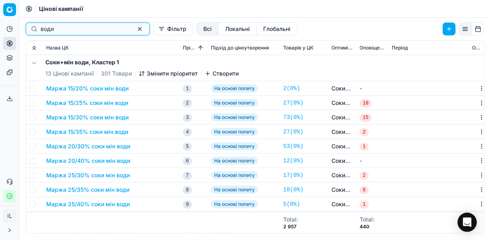
type input "води"
click at [76, 87] on button "Маржа 15/20% соки мін води" at bounding box center [87, 88] width 82 height 8
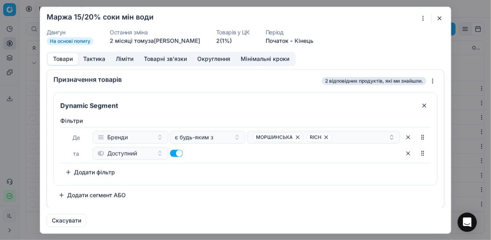
click at [437, 16] on button "button" at bounding box center [440, 18] width 10 height 10
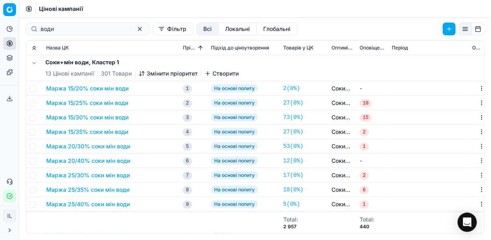
drag, startPoint x: 166, startPoint y: 119, endPoint x: 161, endPoint y: 113, distance: 7.7
click at [162, 115] on div "Маржа 15/30% соки мін води" at bounding box center [111, 117] width 130 height 8
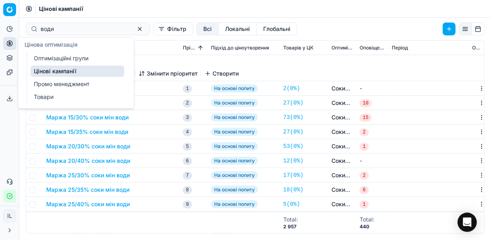
click at [8, 43] on icon at bounding box center [9, 43] width 2 height 2
click at [46, 70] on link "Цінові кампанії" at bounding box center [78, 70] width 94 height 11
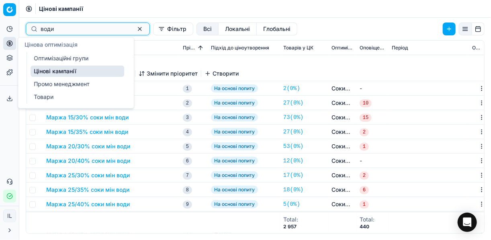
click at [72, 29] on input "води" at bounding box center [85, 29] width 88 height 8
click at [10, 43] on icon at bounding box center [9, 43] width 6 height 6
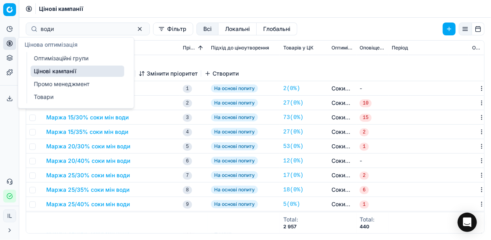
click at [45, 59] on link "Оптимізаційні групи" at bounding box center [78, 58] width 94 height 11
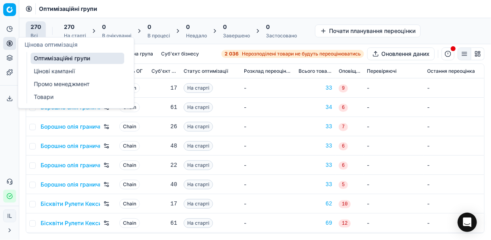
click at [66, 69] on link "Цінові кампанії" at bounding box center [78, 70] width 94 height 11
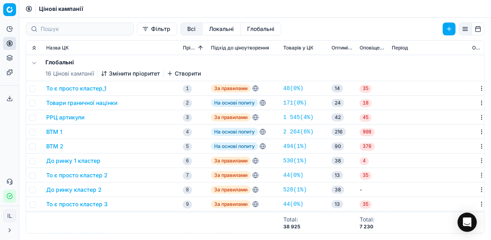
click at [39, 29] on div at bounding box center [80, 29] width 108 height 13
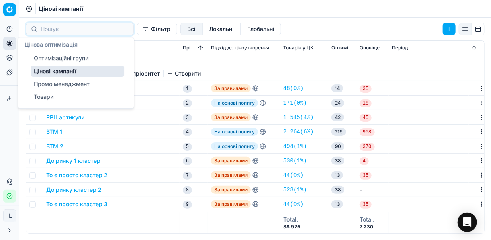
click at [45, 57] on link "Оптимізаційні групи" at bounding box center [78, 58] width 94 height 11
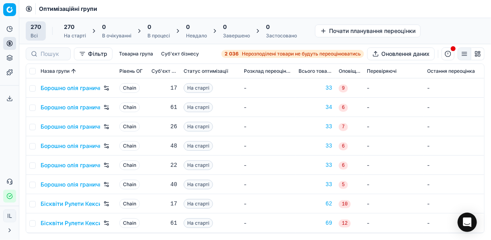
click at [39, 52] on div at bounding box center [48, 53] width 45 height 13
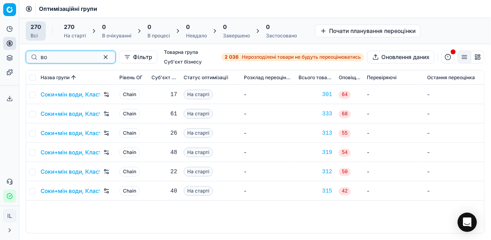
type input "в"
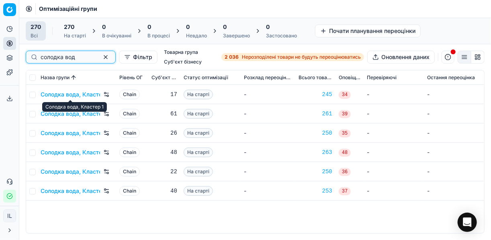
type input "солодка вод"
click at [63, 94] on link "Солодка вода, Кластер 1" at bounding box center [70, 94] width 59 height 8
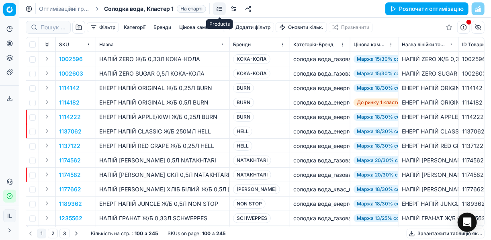
click at [221, 8] on link at bounding box center [219, 8] width 13 height 13
click at [233, 8] on link at bounding box center [233, 8] width 13 height 13
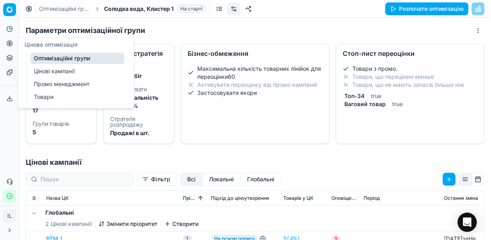
click at [45, 58] on link "Оптимізаційні групи" at bounding box center [78, 58] width 94 height 11
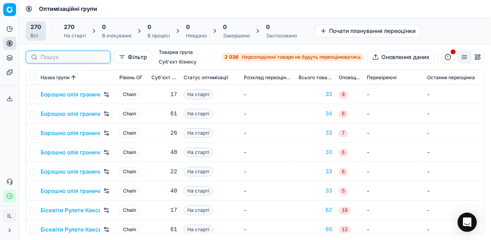
click at [59, 51] on div at bounding box center [68, 57] width 85 height 13
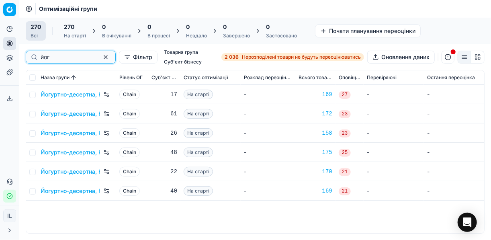
type input "йог"
click at [69, 95] on link "Йогуртно-десертна, Кластер 1" at bounding box center [70, 94] width 59 height 8
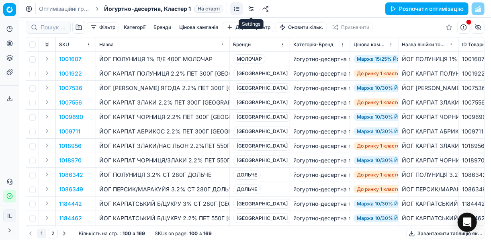
click at [252, 9] on link at bounding box center [251, 8] width 13 height 13
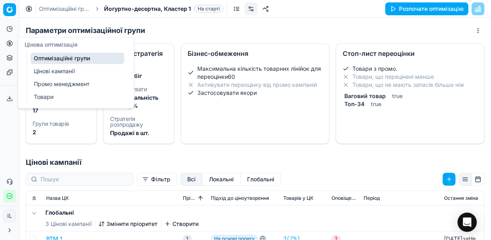
click at [10, 43] on icon at bounding box center [9, 43] width 6 height 6
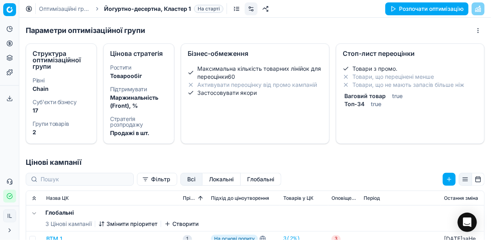
click at [385, 158] on h1 "Цінові кампанії" at bounding box center [255, 162] width 472 height 11
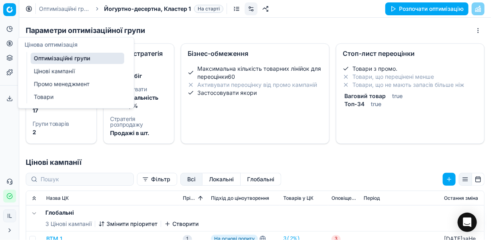
click at [8, 44] on icon at bounding box center [9, 43] width 6 height 6
click at [48, 72] on link "Цінові кампанії" at bounding box center [78, 70] width 94 height 11
